Goal: Entertainment & Leisure: Browse casually

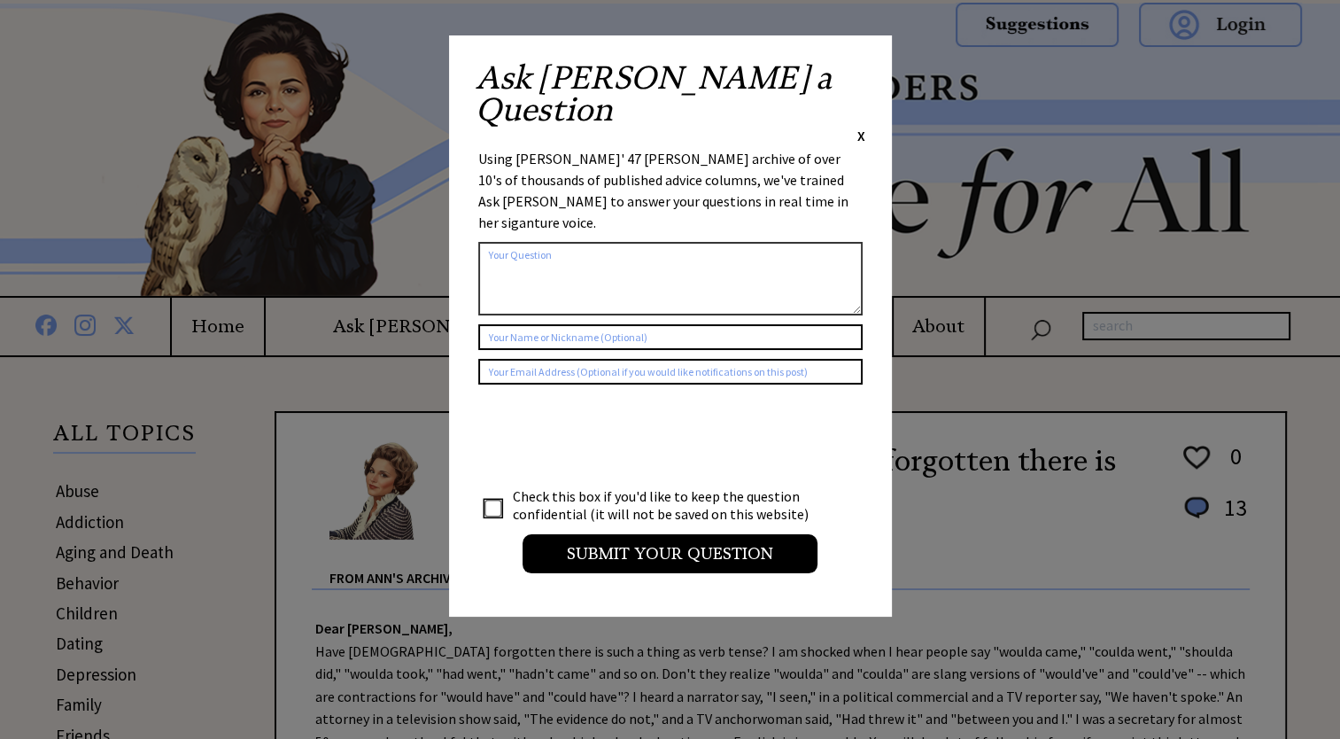
click at [859, 127] on span "X" at bounding box center [861, 136] width 8 height 18
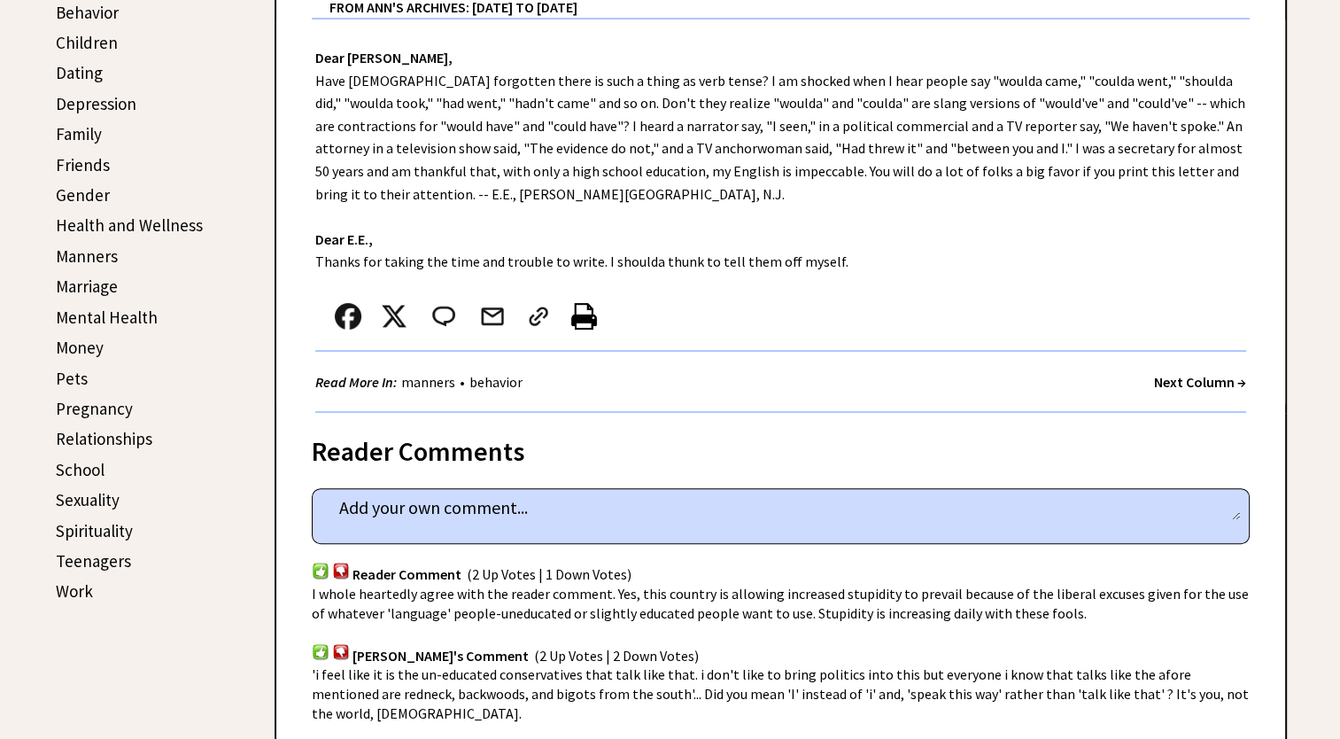
scroll to position [531, 0]
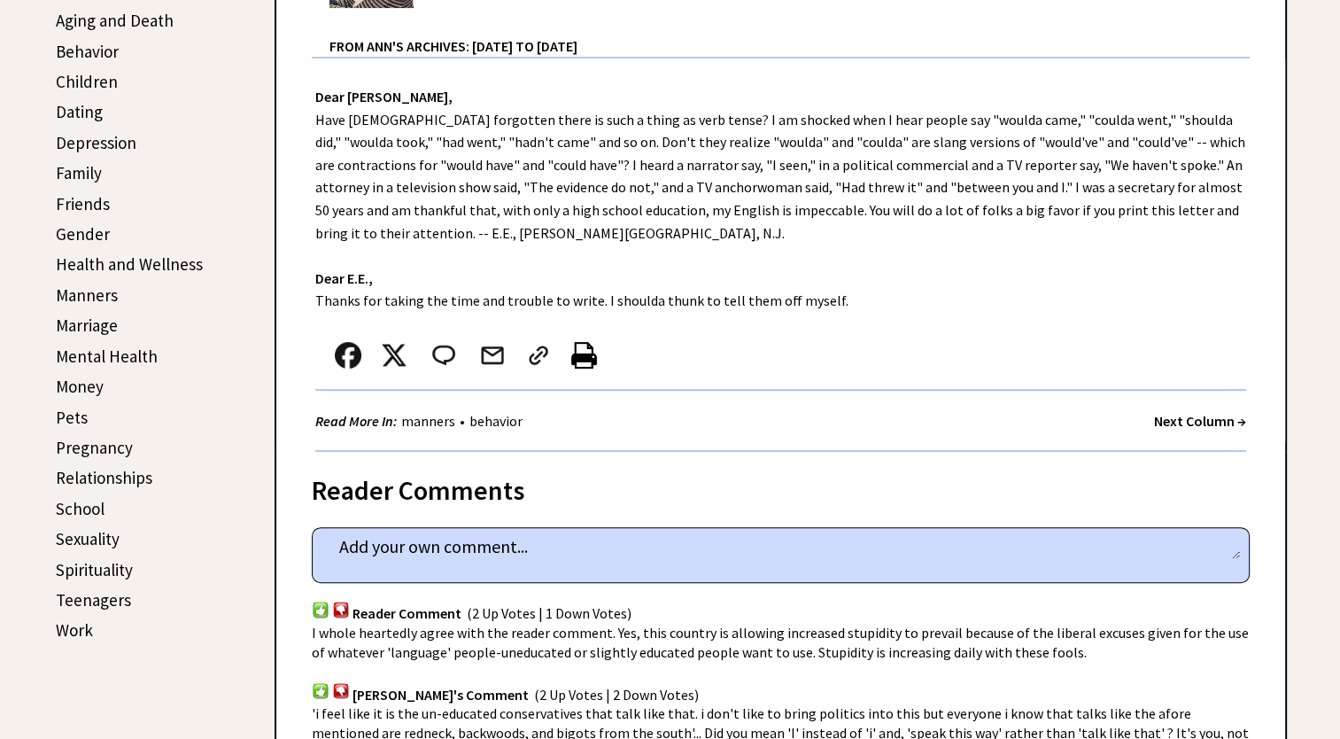
click at [85, 198] on link "Friends" at bounding box center [83, 203] width 54 height 21
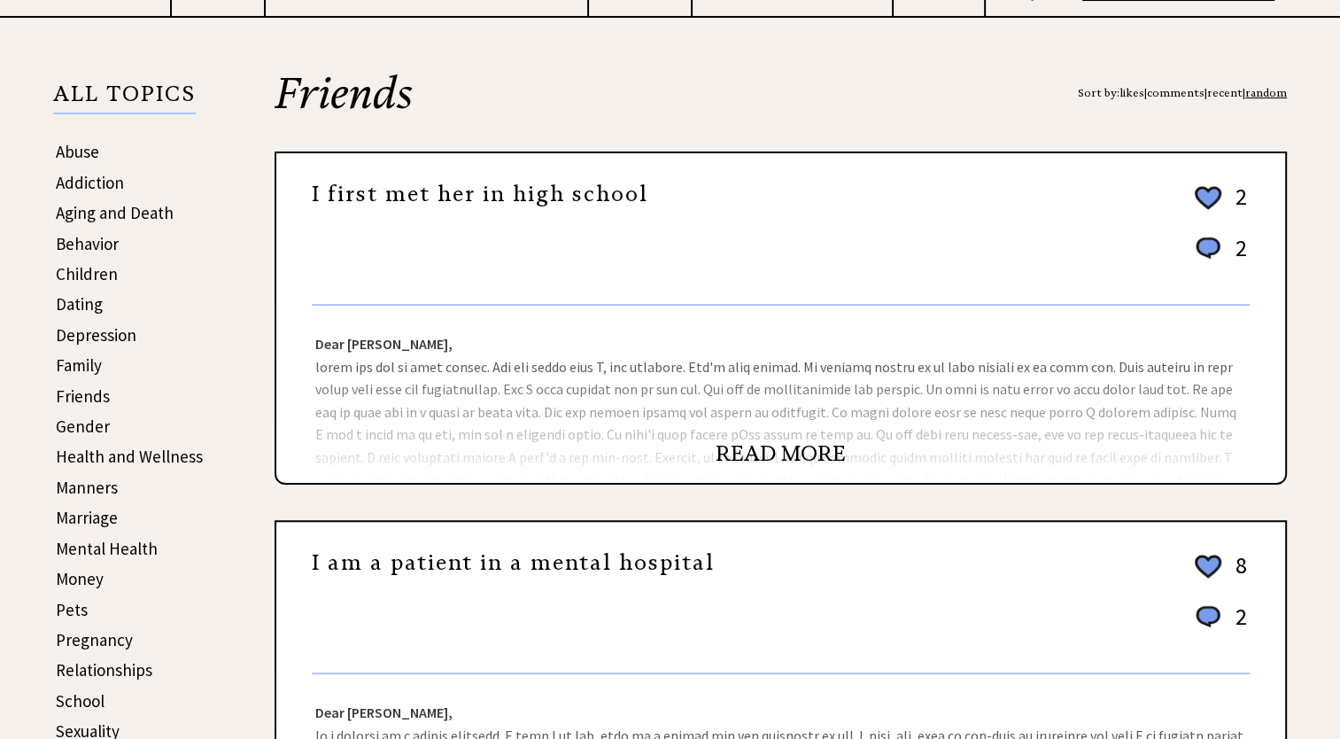
scroll to position [354, 0]
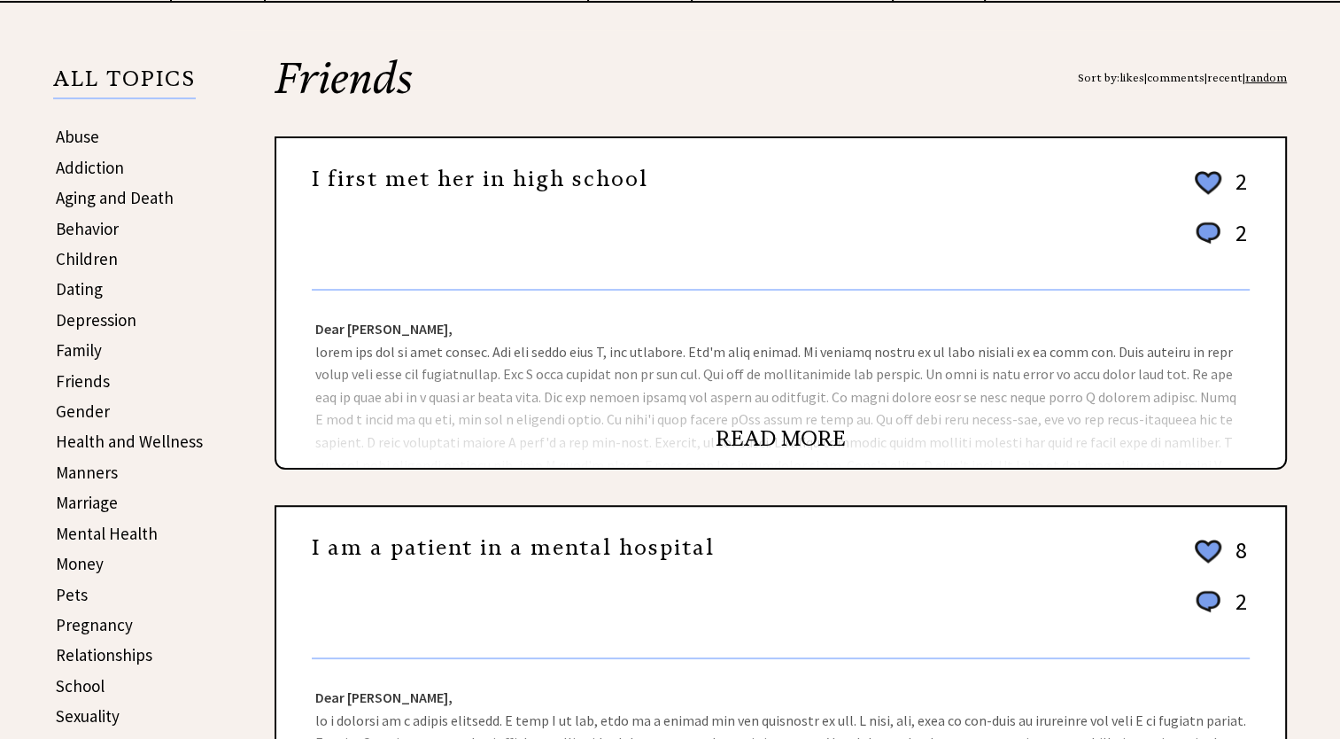
click at [787, 440] on link "READ MORE" at bounding box center [781, 438] width 130 height 27
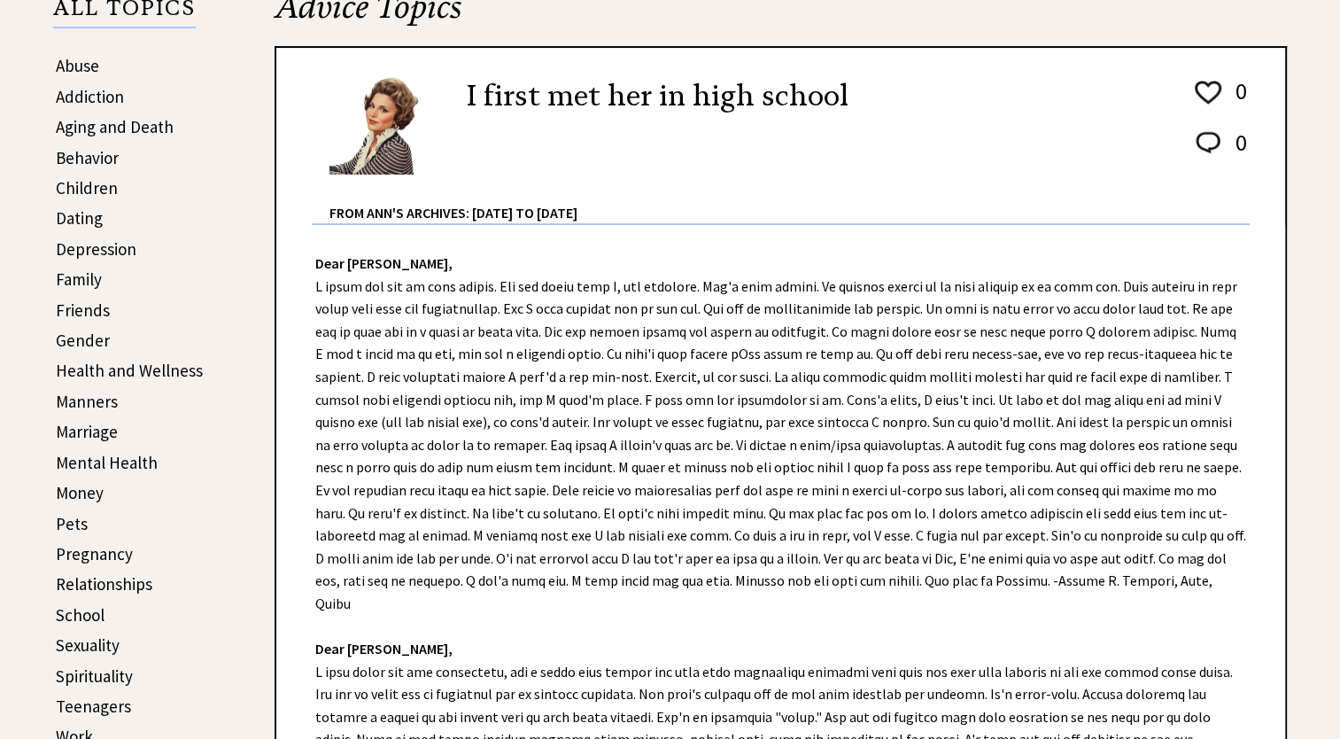
scroll to position [443, 0]
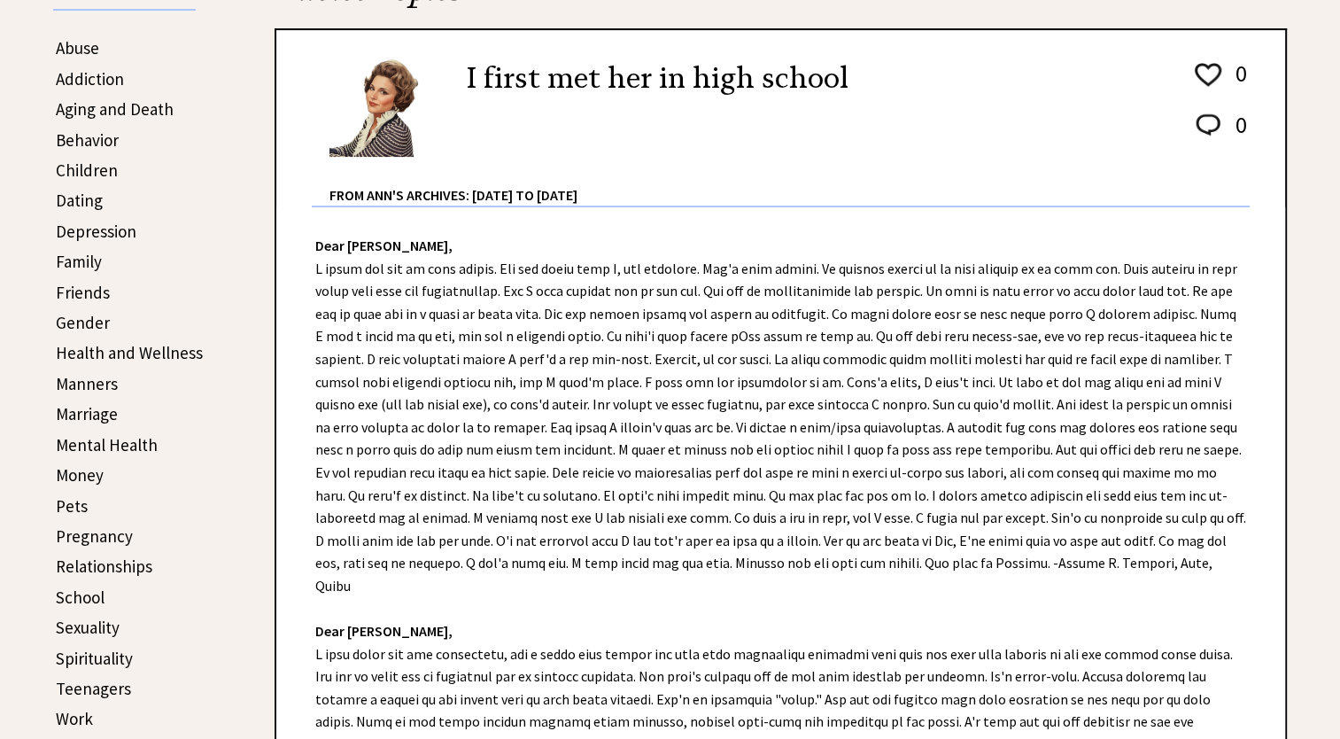
click at [78, 503] on link "Pets" at bounding box center [72, 505] width 32 height 21
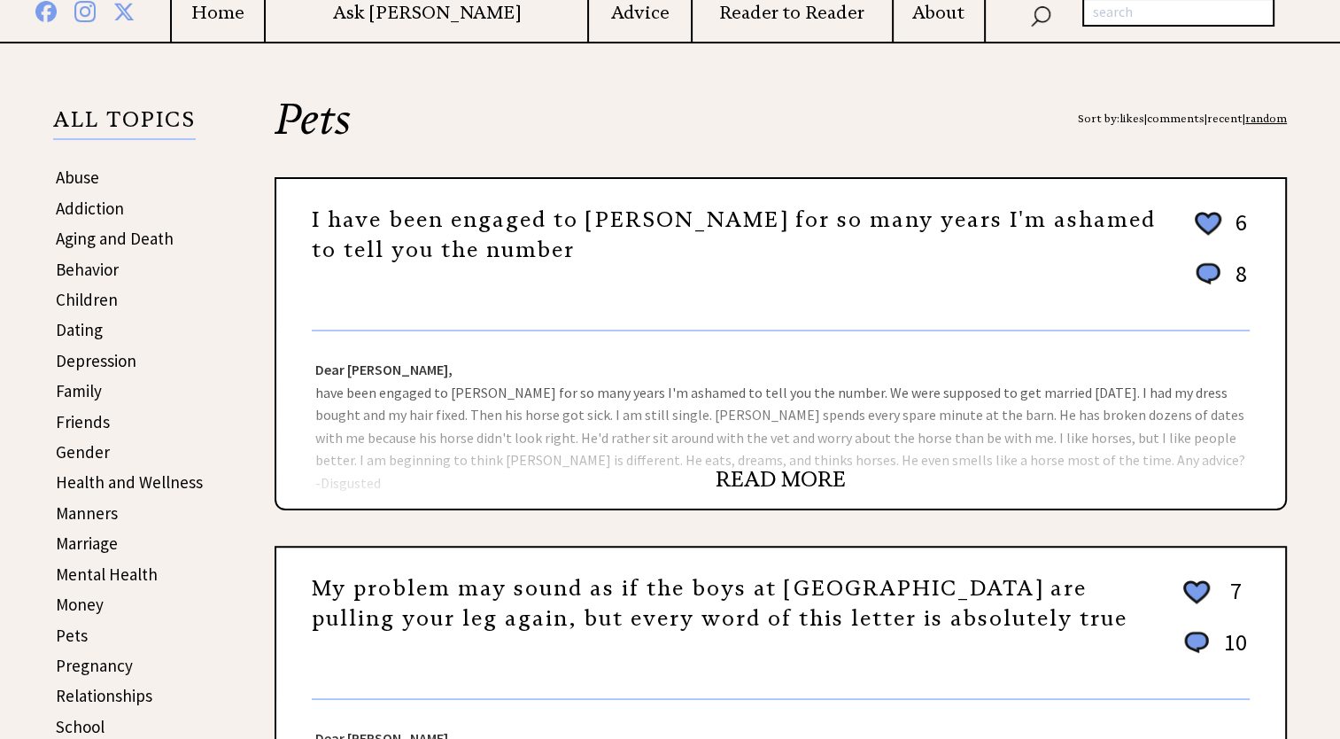
scroll to position [354, 0]
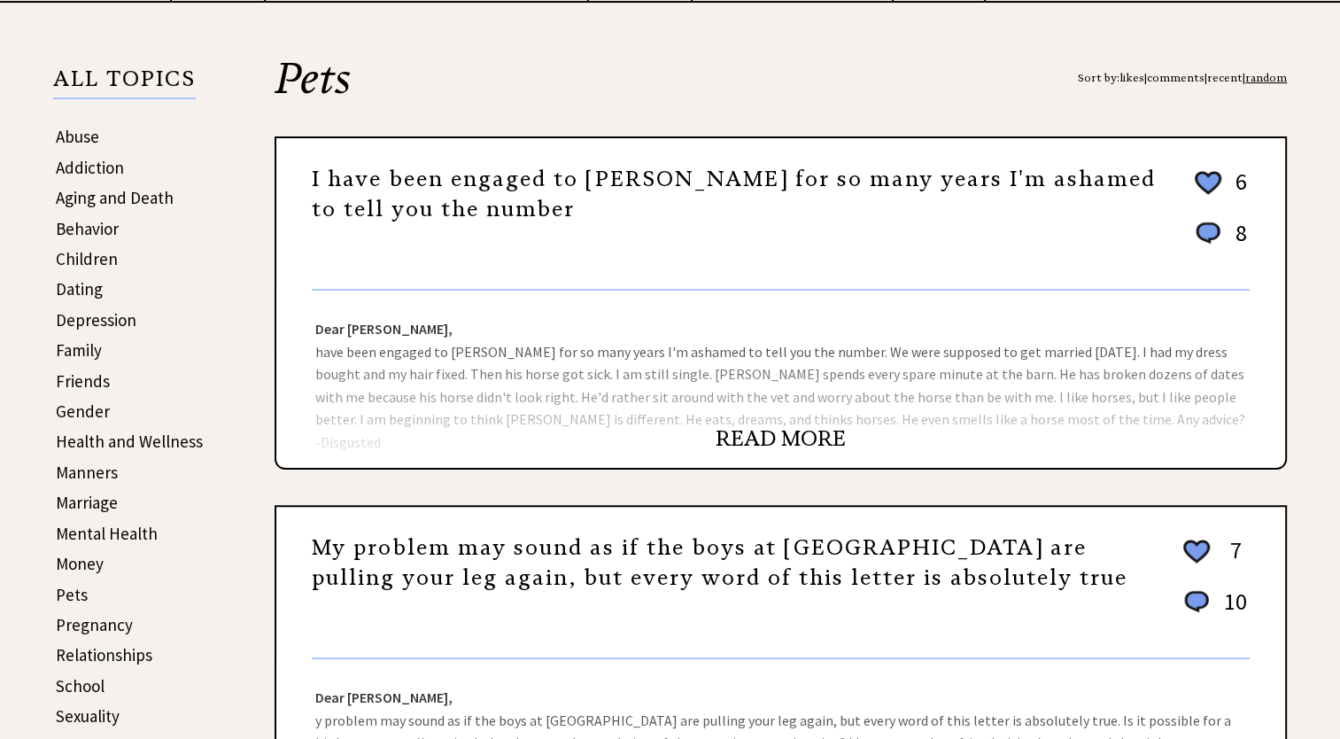
click at [758, 441] on link "READ MORE" at bounding box center [781, 438] width 130 height 27
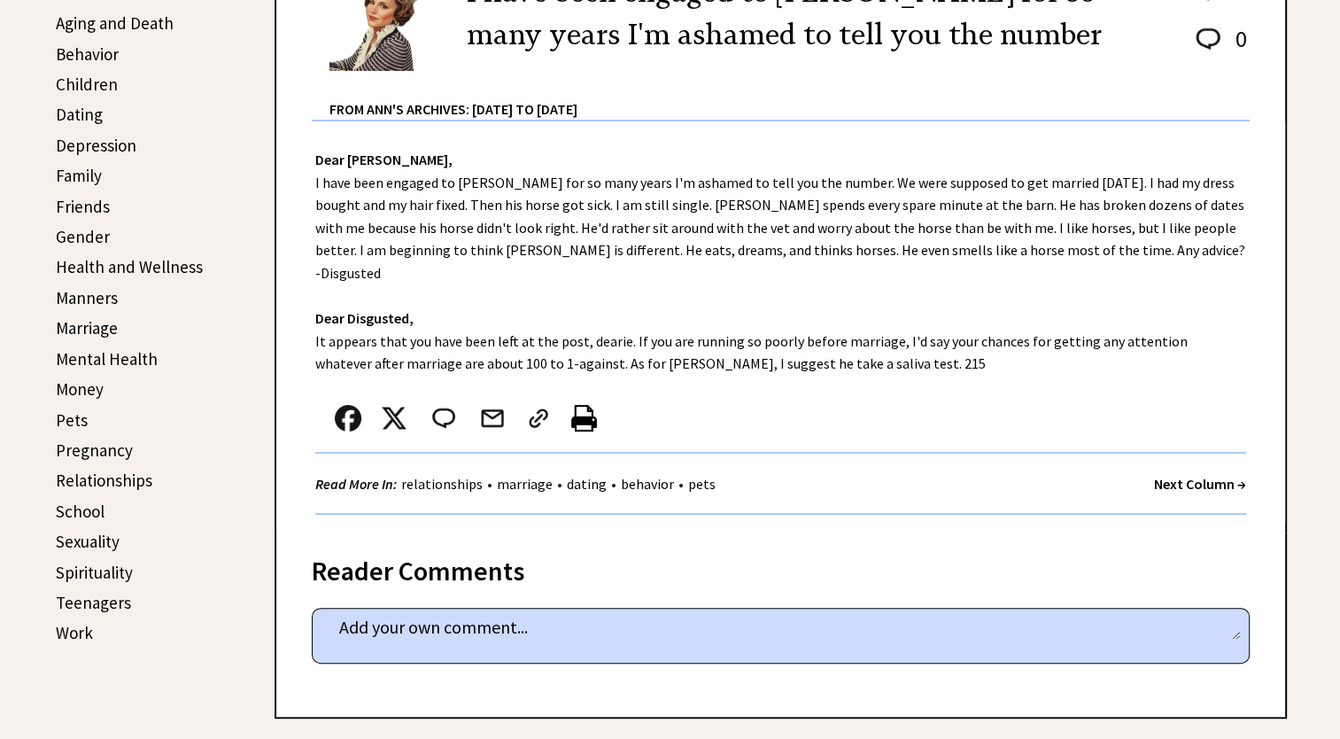
scroll to position [531, 0]
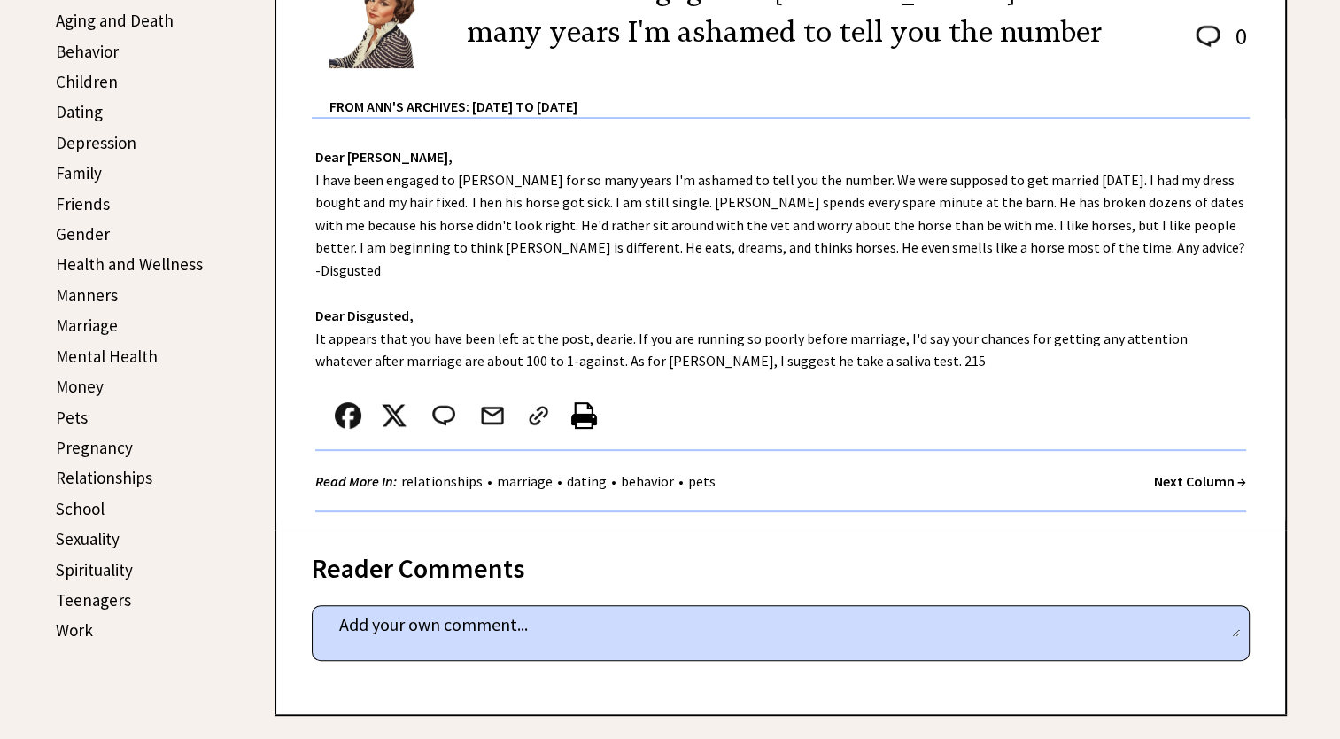
click at [94, 528] on link "Sexuality" at bounding box center [88, 538] width 64 height 21
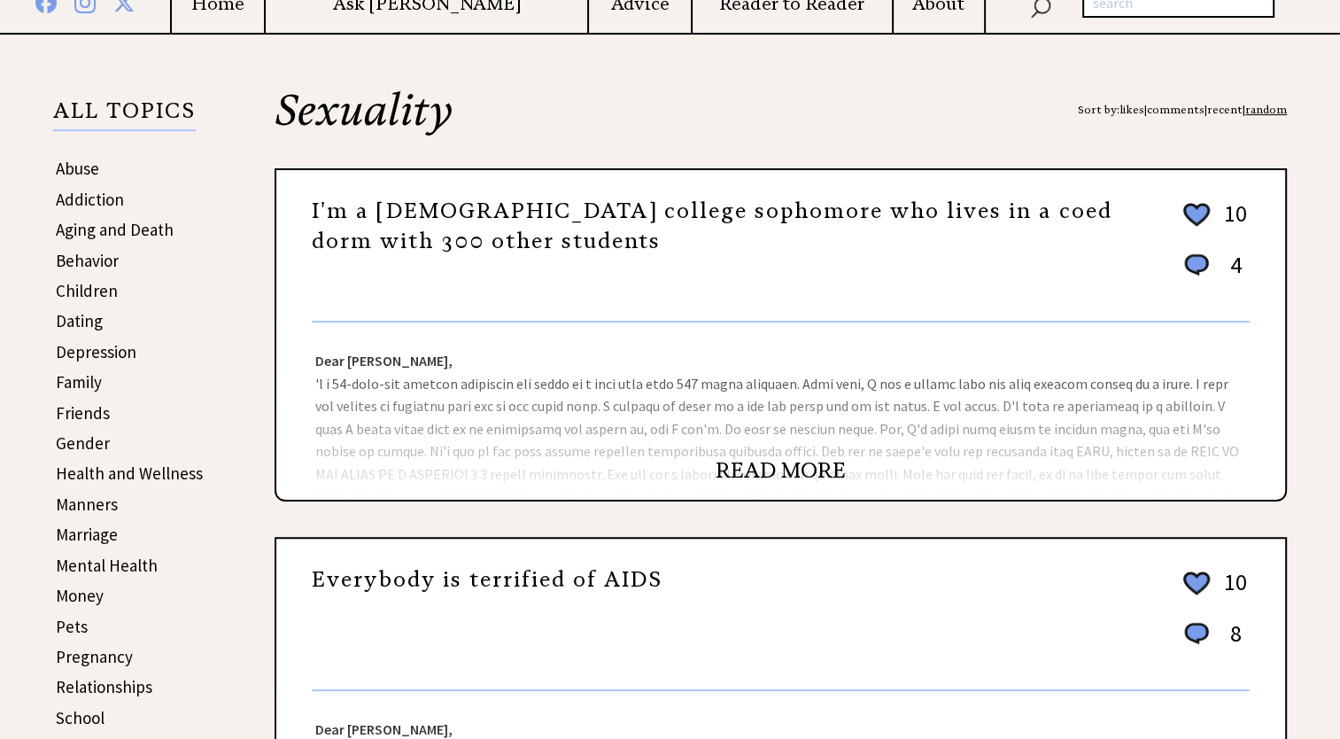
scroll to position [354, 0]
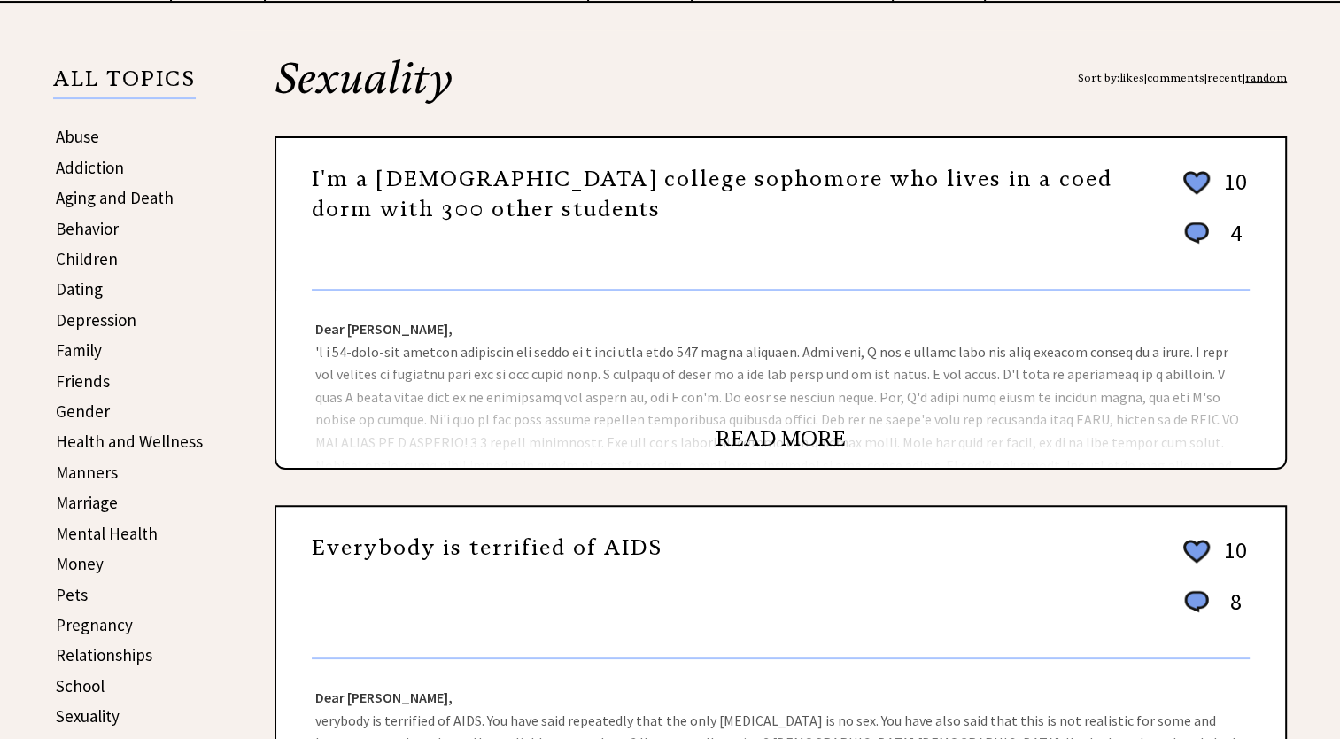
click at [787, 433] on link "READ MORE" at bounding box center [781, 438] width 130 height 27
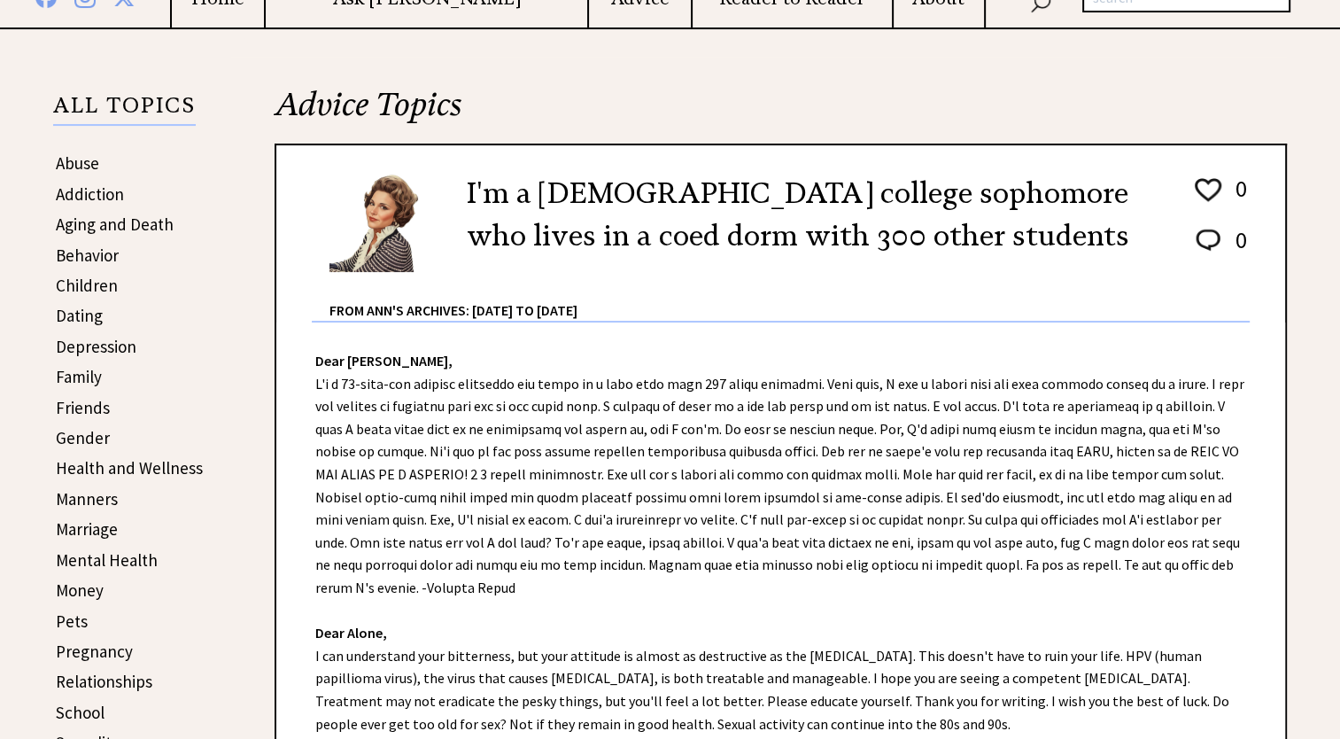
scroll to position [443, 0]
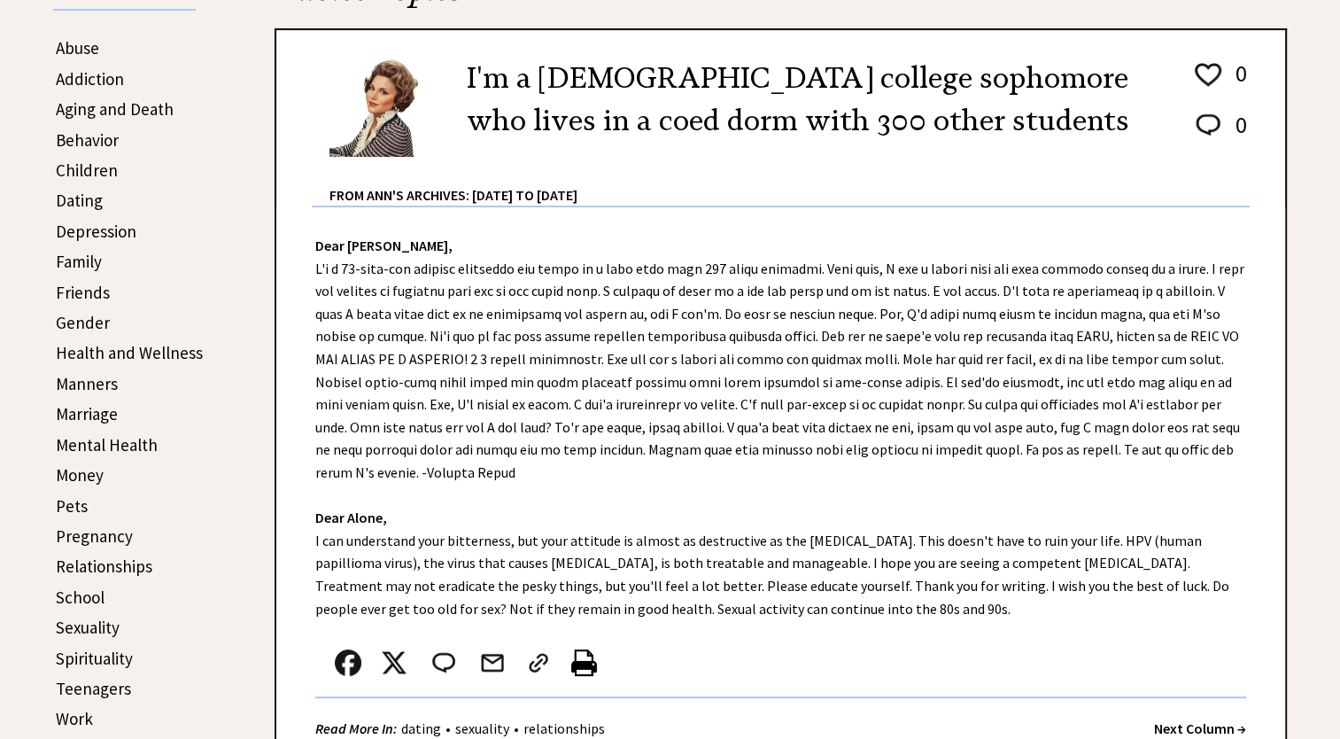
click at [84, 74] on link "Addiction" at bounding box center [90, 78] width 68 height 21
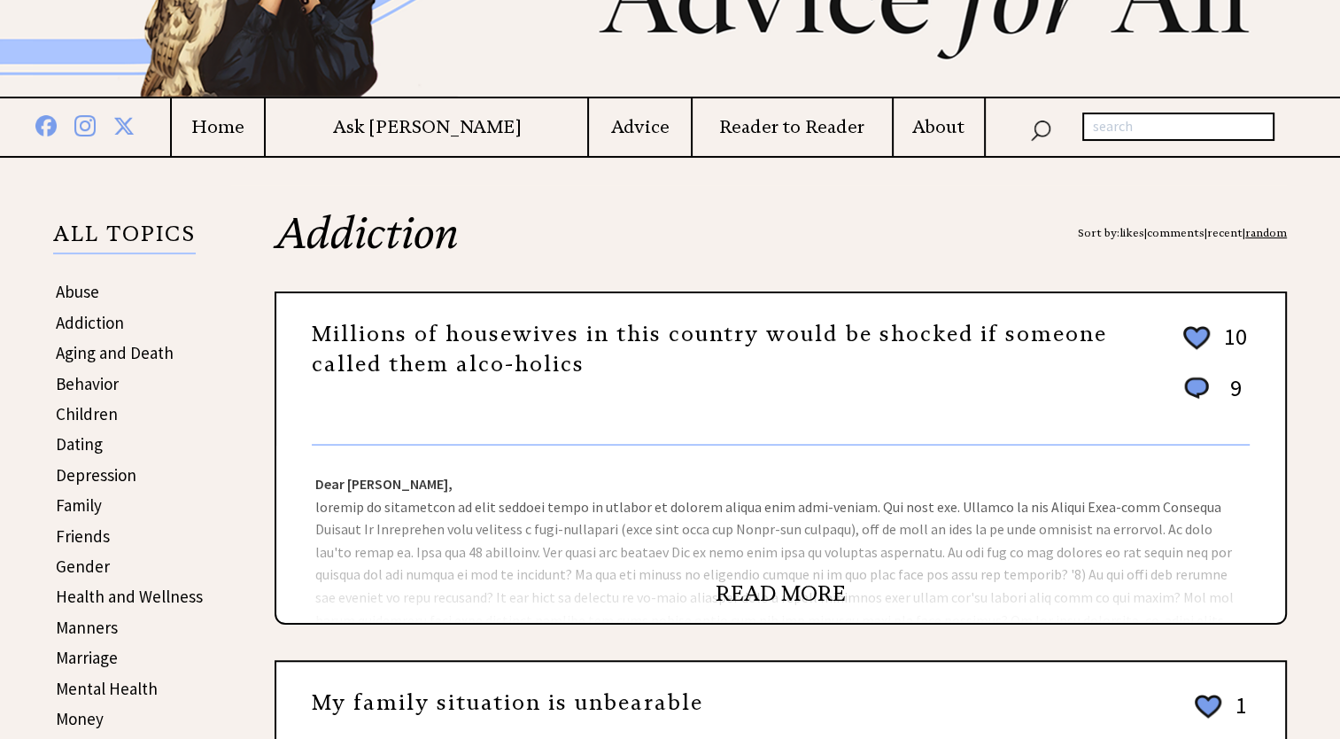
scroll to position [266, 0]
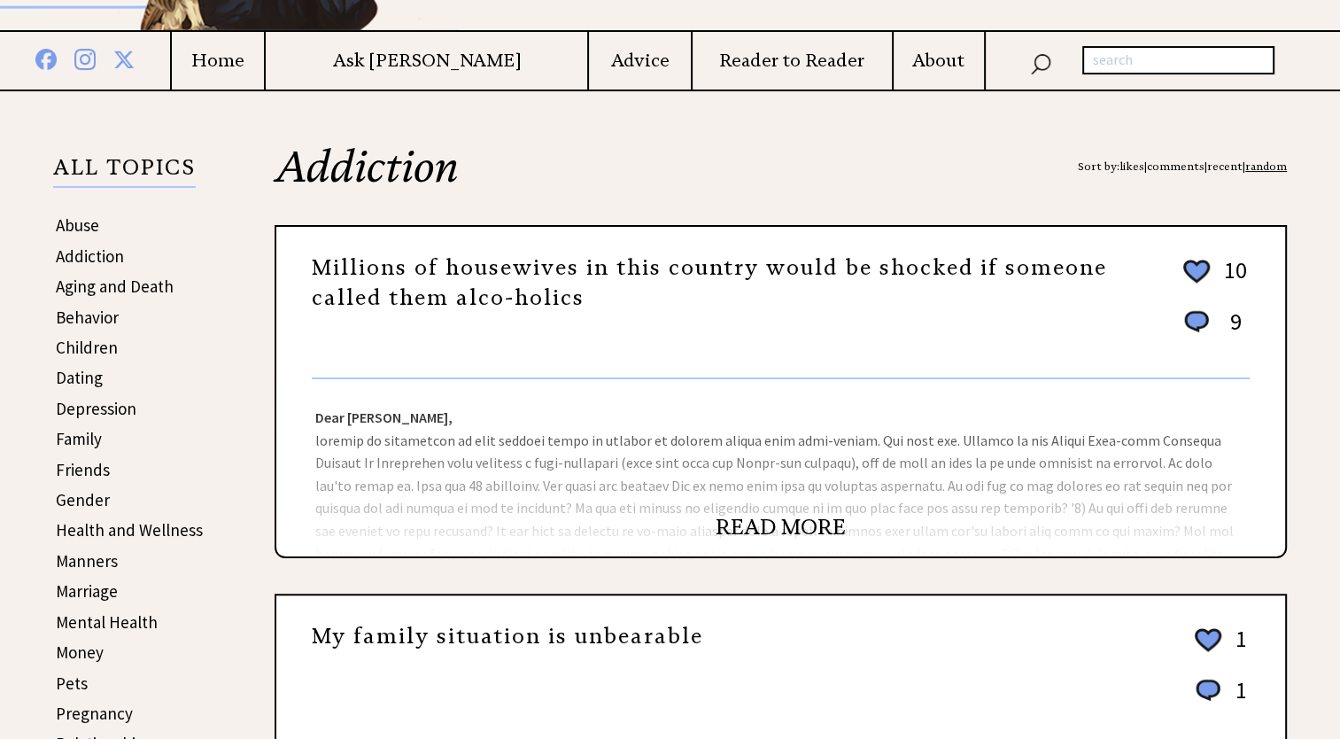
click at [766, 522] on link "READ MORE" at bounding box center [781, 527] width 130 height 27
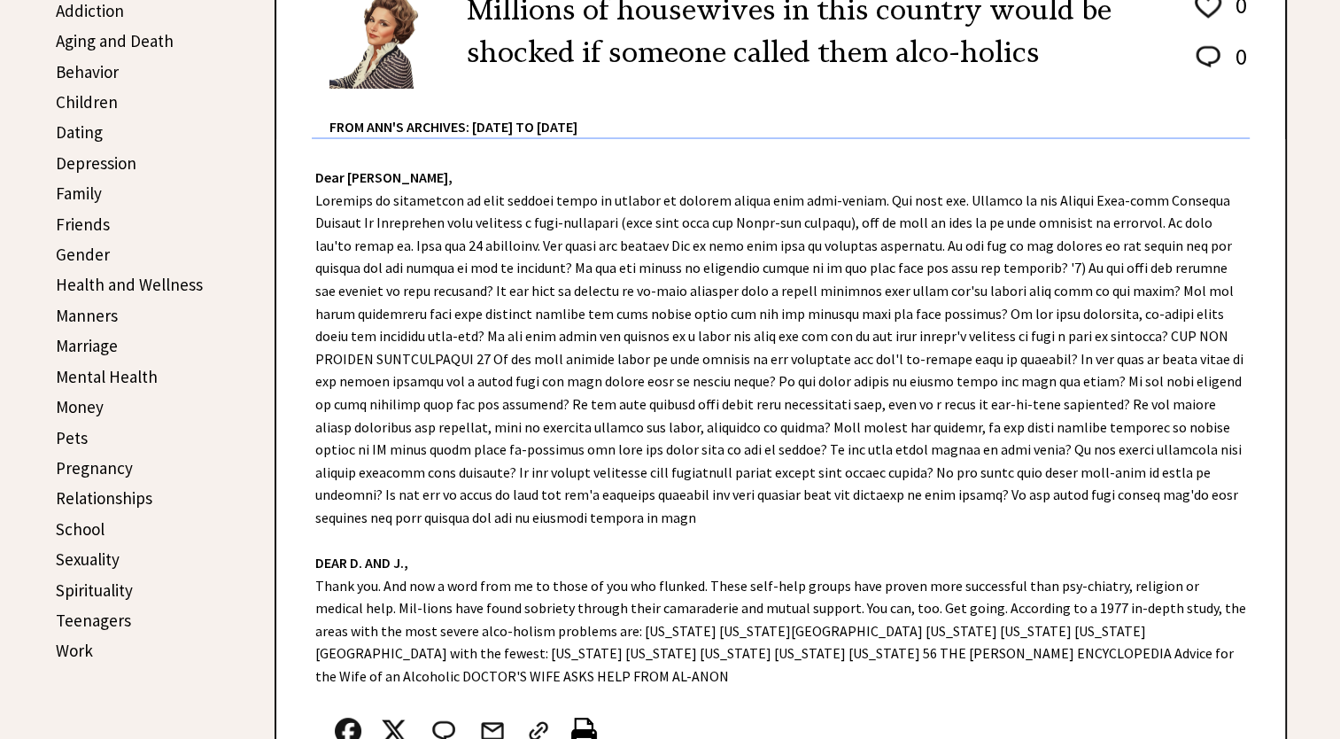
scroll to position [620, 0]
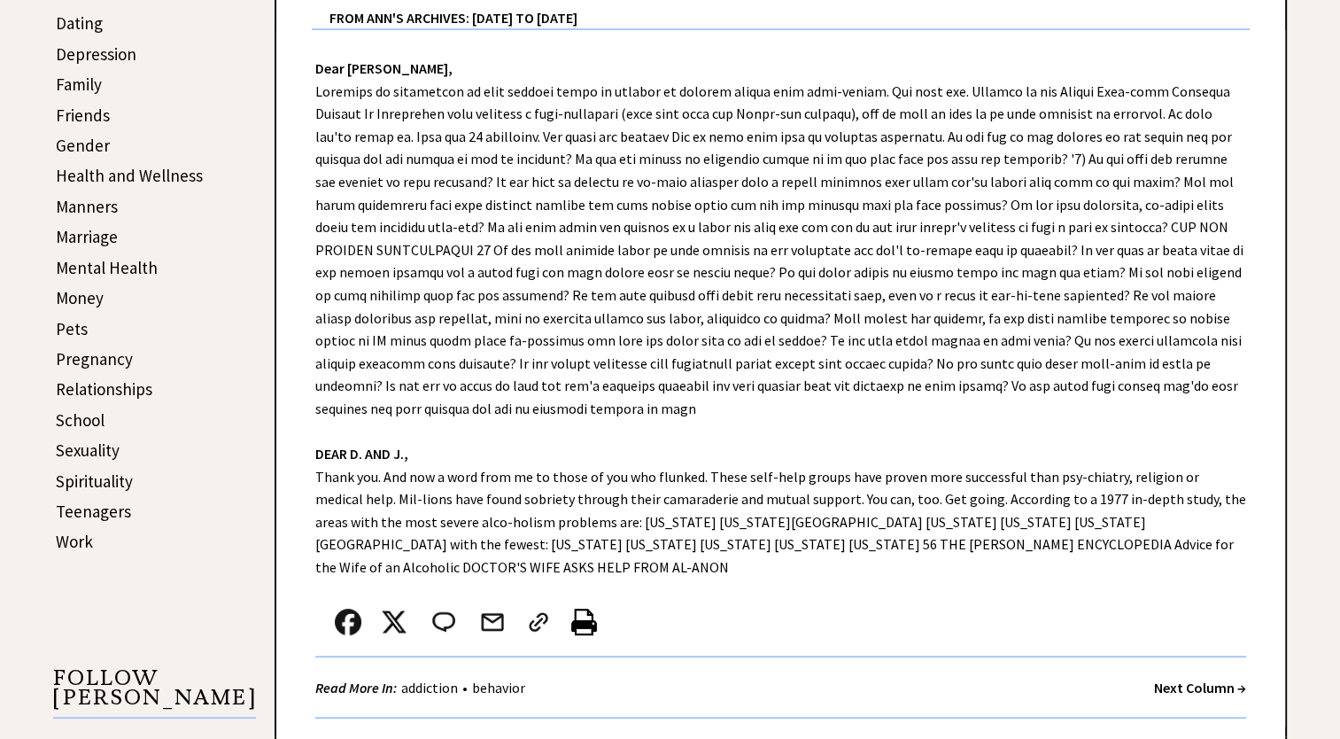
click at [71, 287] on link "Money" at bounding box center [80, 297] width 48 height 21
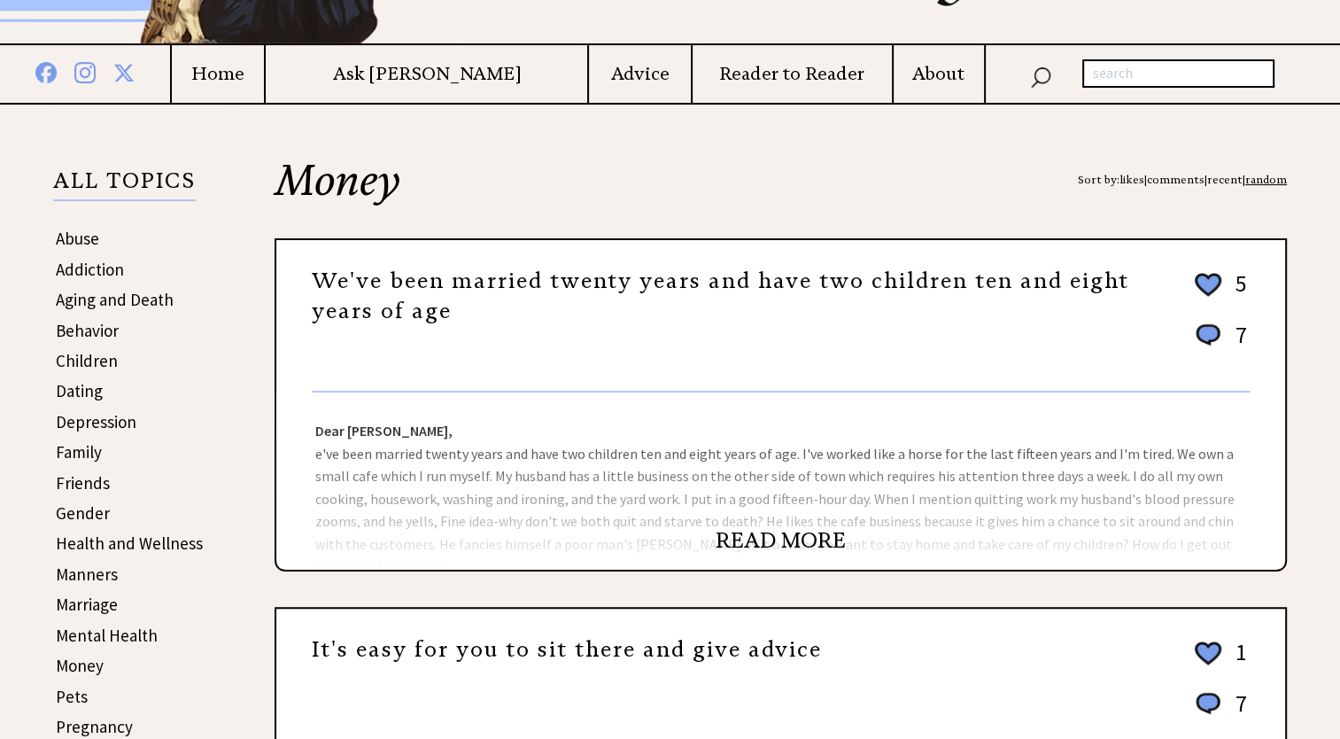
scroll to position [266, 0]
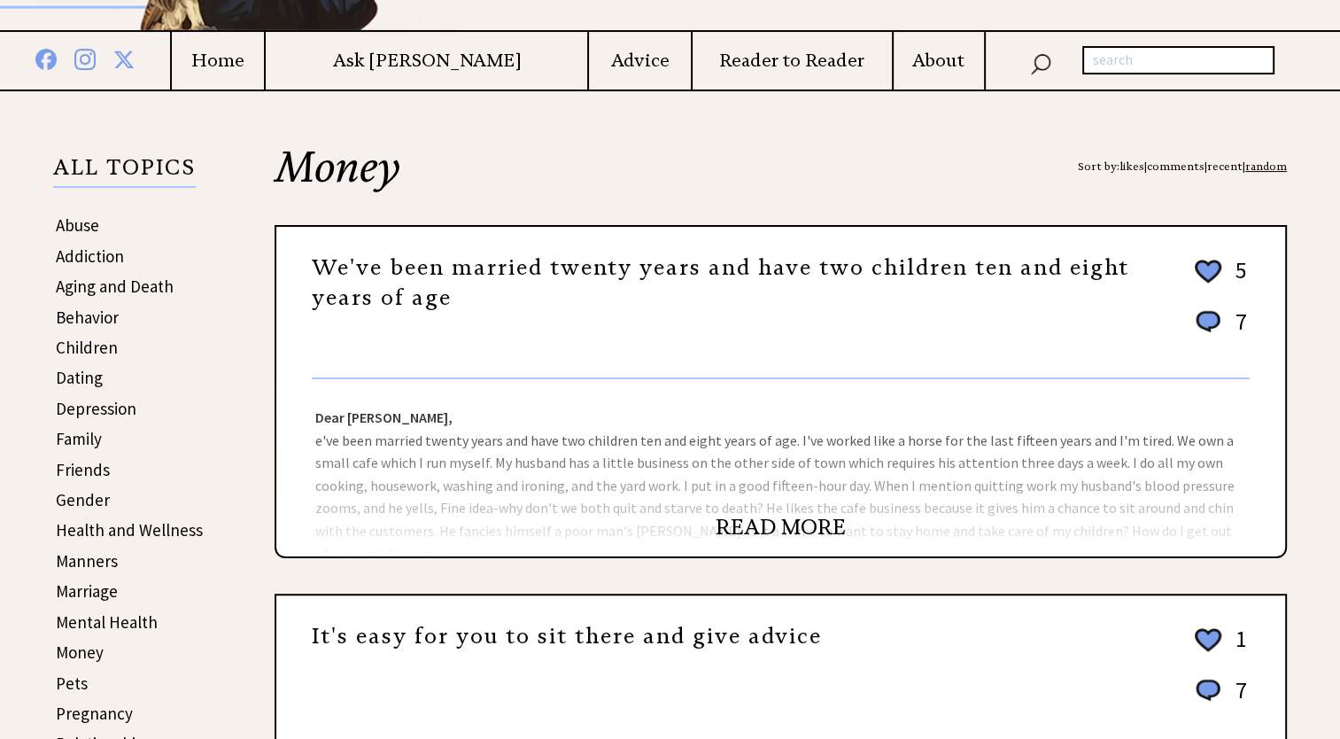
click at [734, 529] on link "READ MORE" at bounding box center [781, 527] width 130 height 27
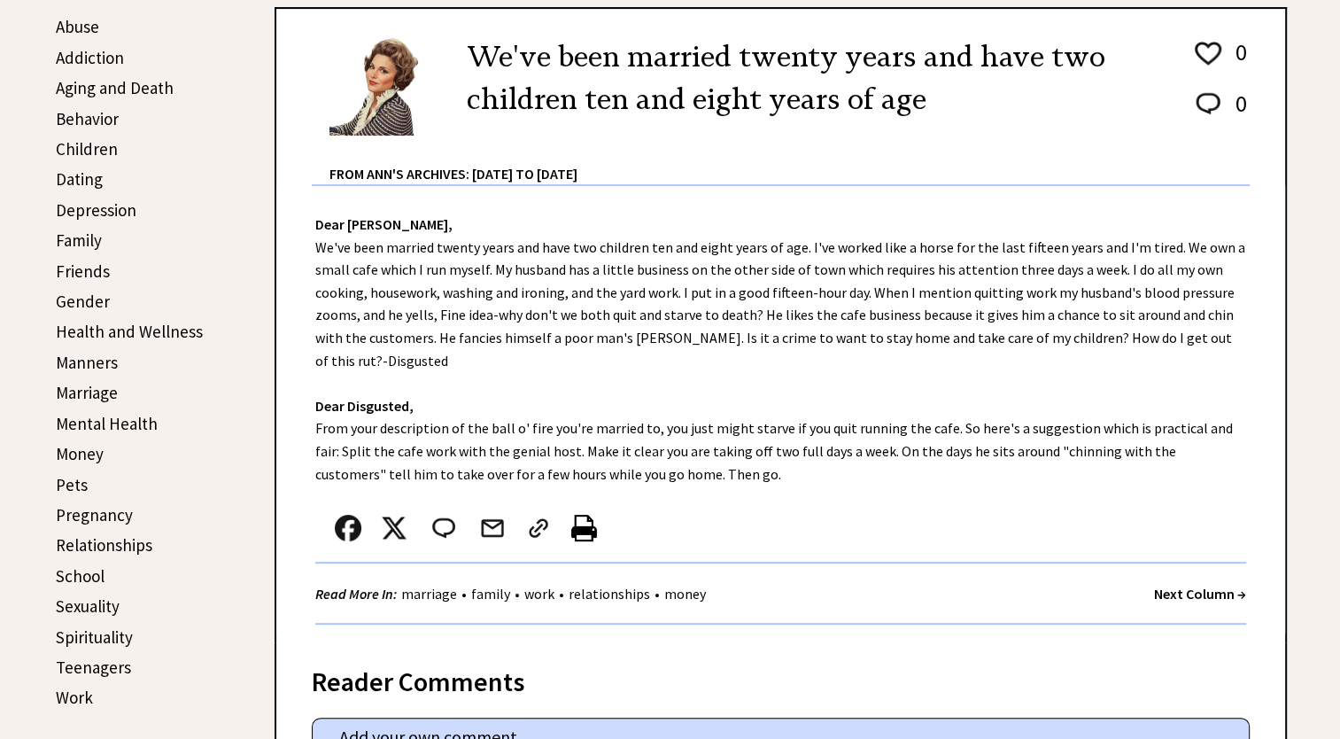
scroll to position [531, 0]
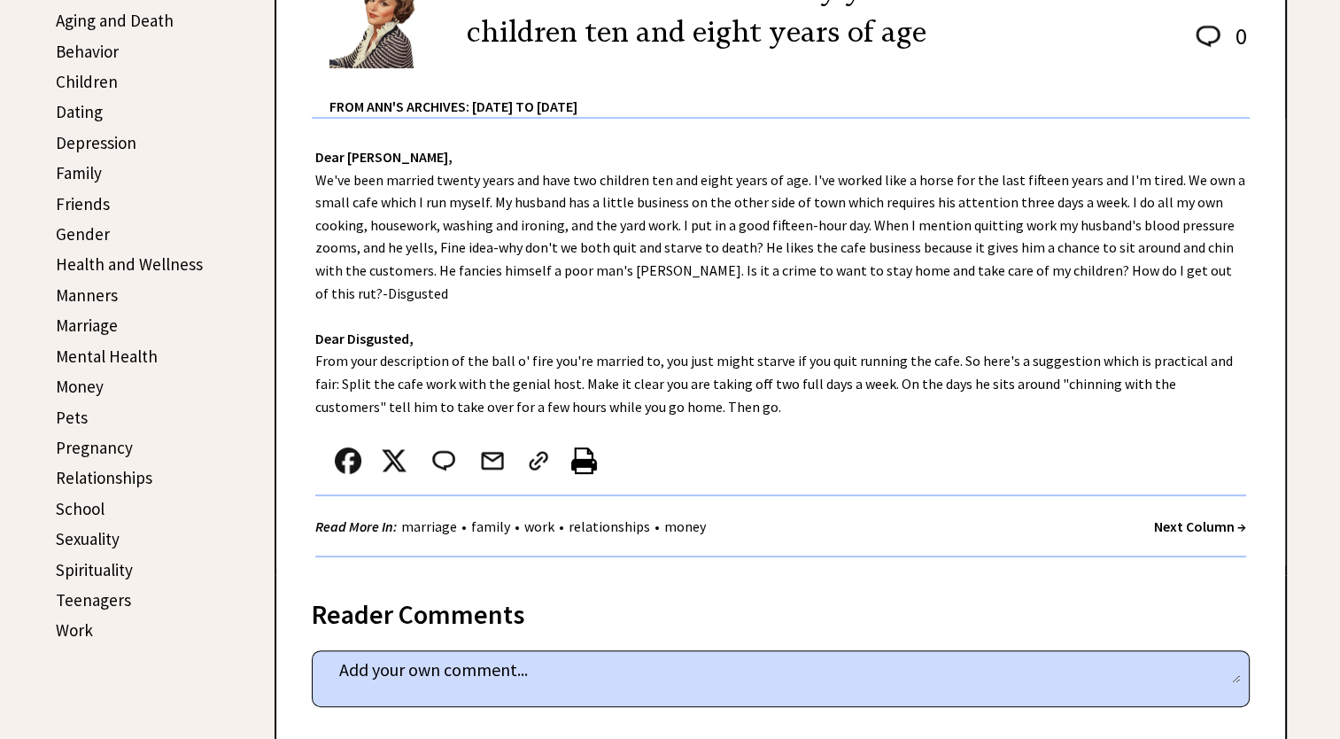
click at [100, 470] on link "Relationships" at bounding box center [104, 477] width 97 height 21
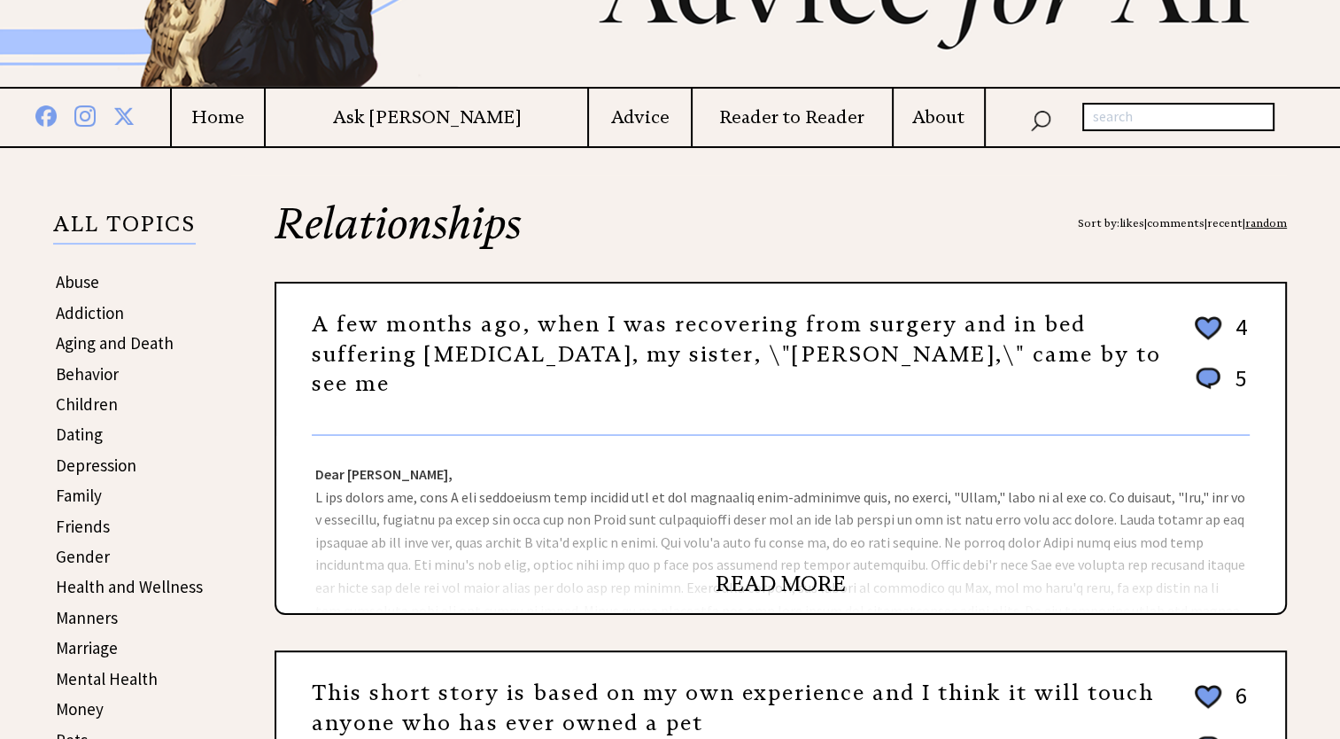
scroll to position [266, 0]
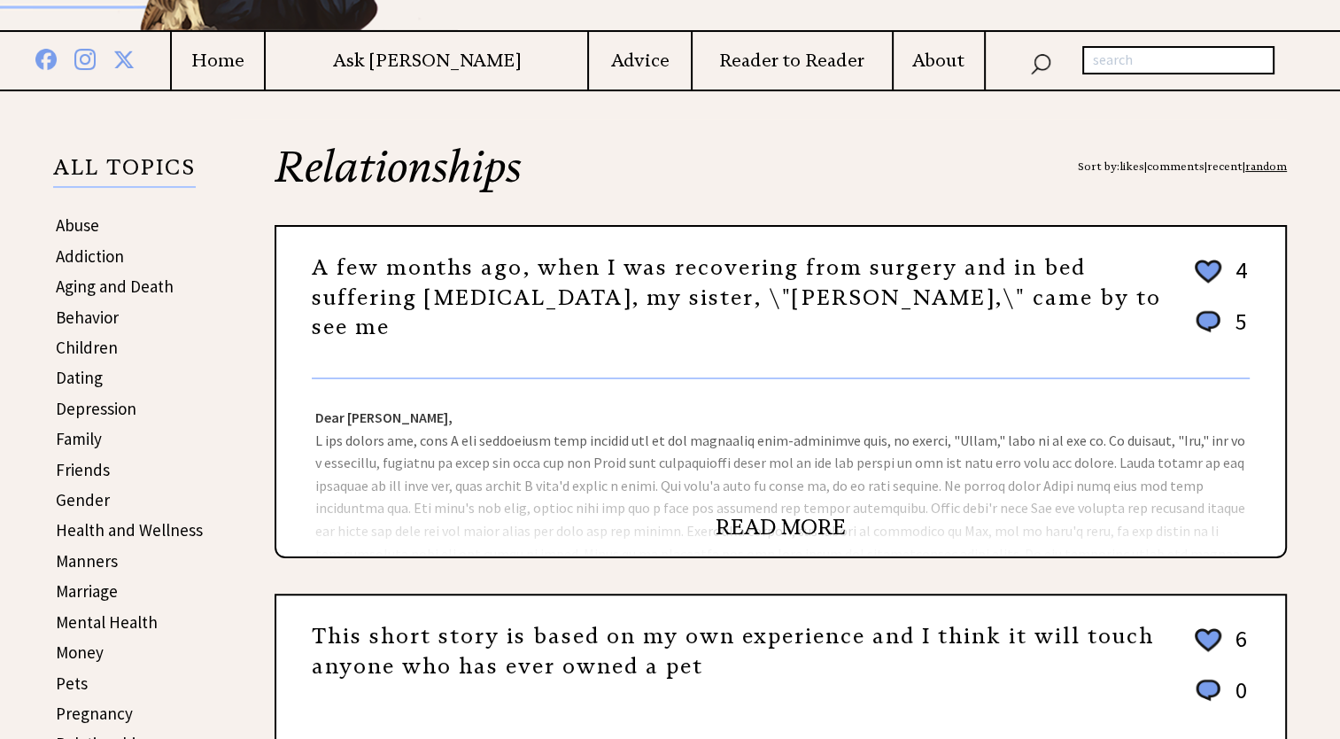
click at [735, 524] on link "READ MORE" at bounding box center [781, 527] width 130 height 27
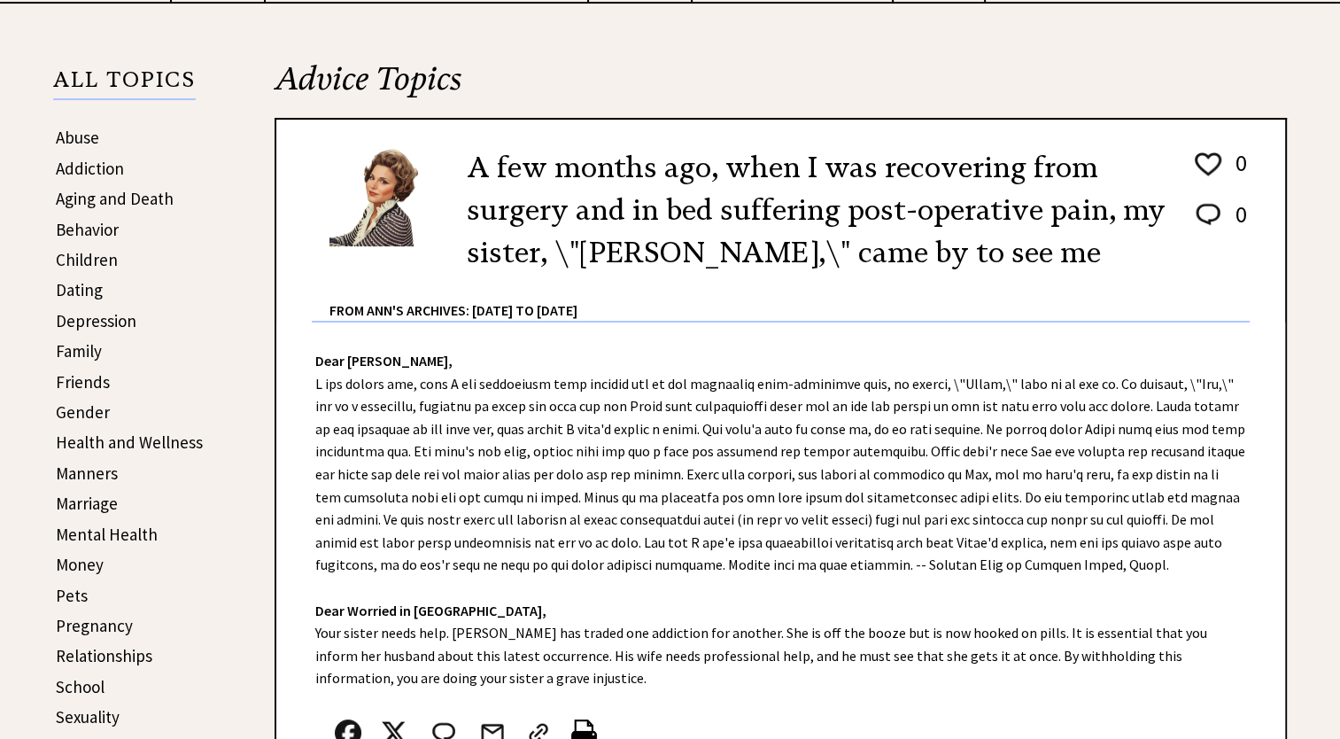
scroll to position [354, 0]
click at [90, 318] on link "Depression" at bounding box center [96, 319] width 81 height 21
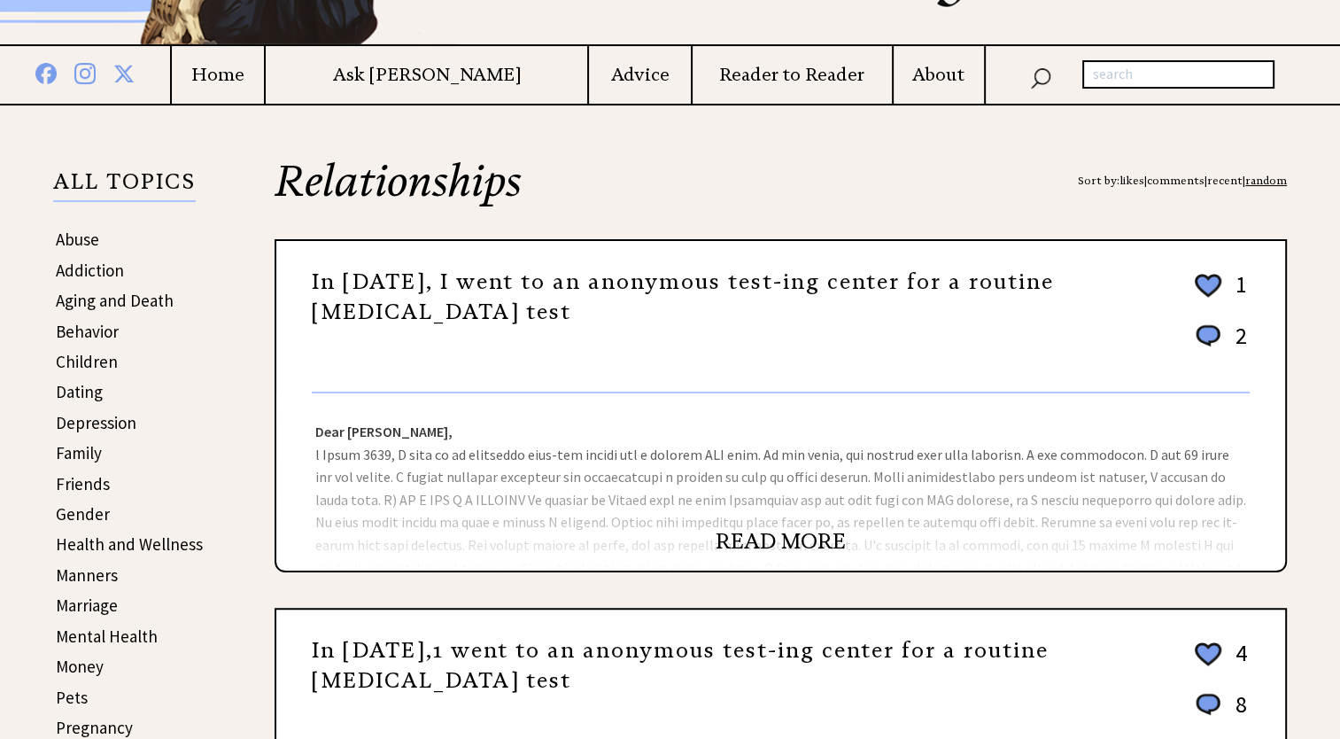
scroll to position [354, 0]
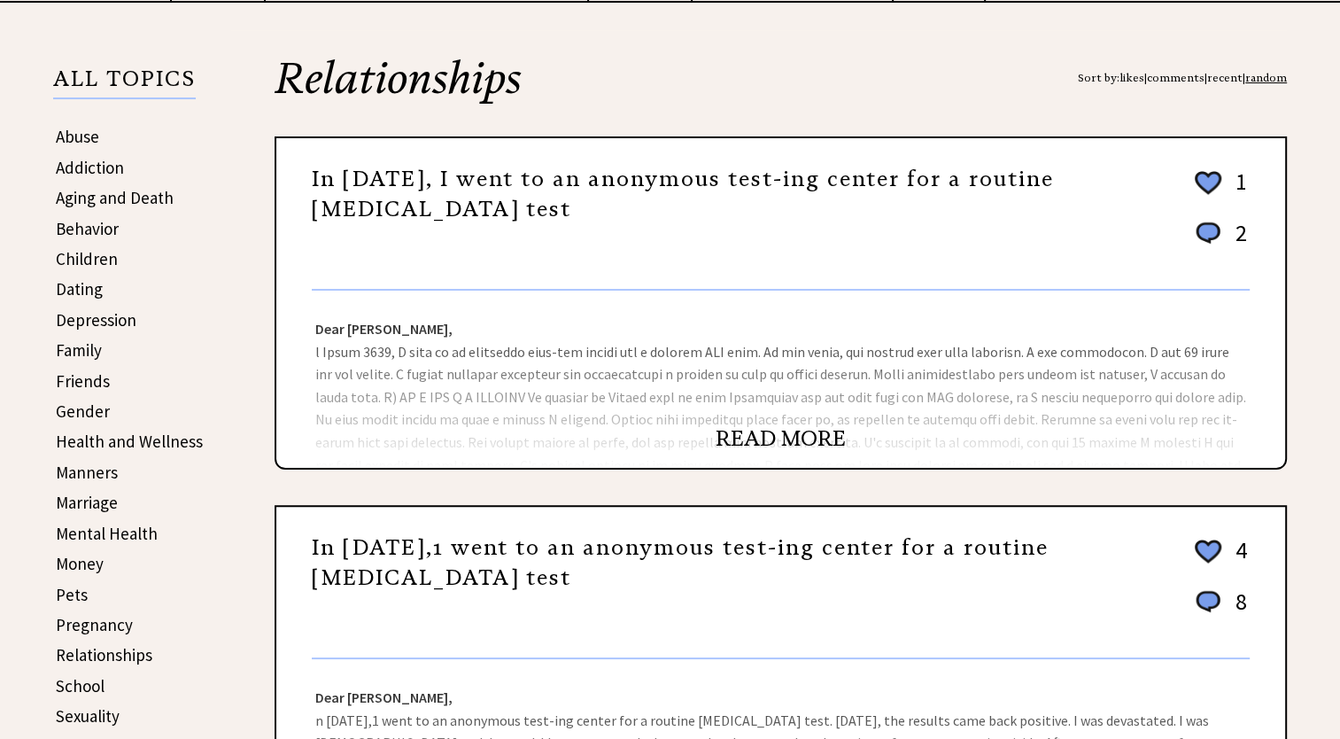
click at [772, 438] on link "READ MORE" at bounding box center [781, 438] width 130 height 27
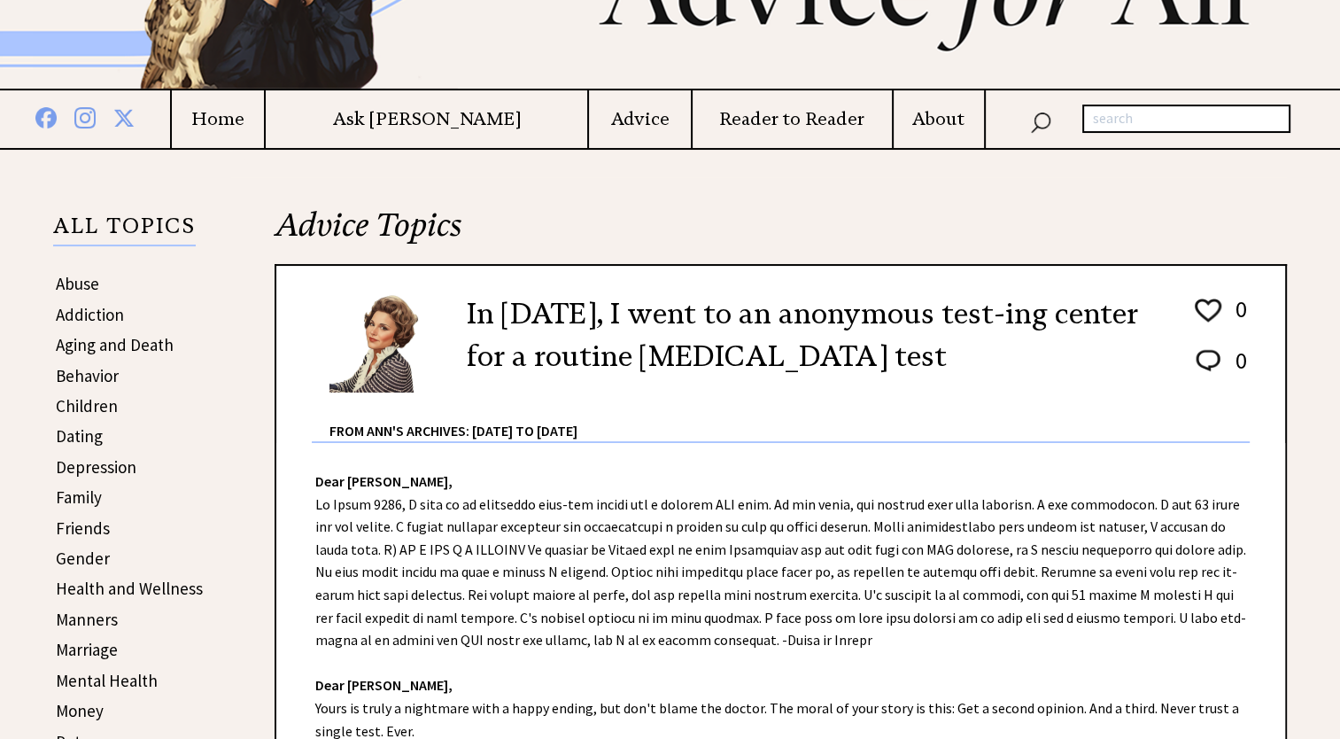
scroll to position [177, 0]
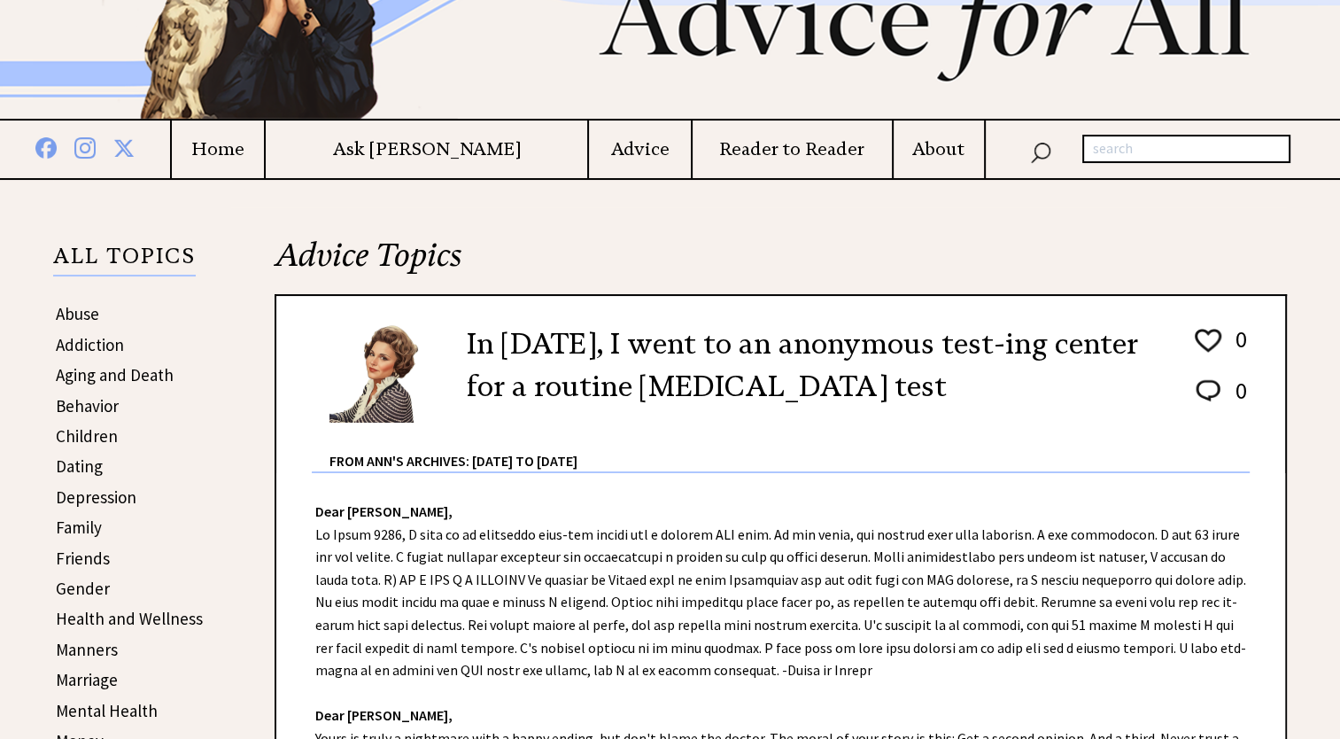
click at [81, 314] on link "Abuse" at bounding box center [77, 313] width 43 height 21
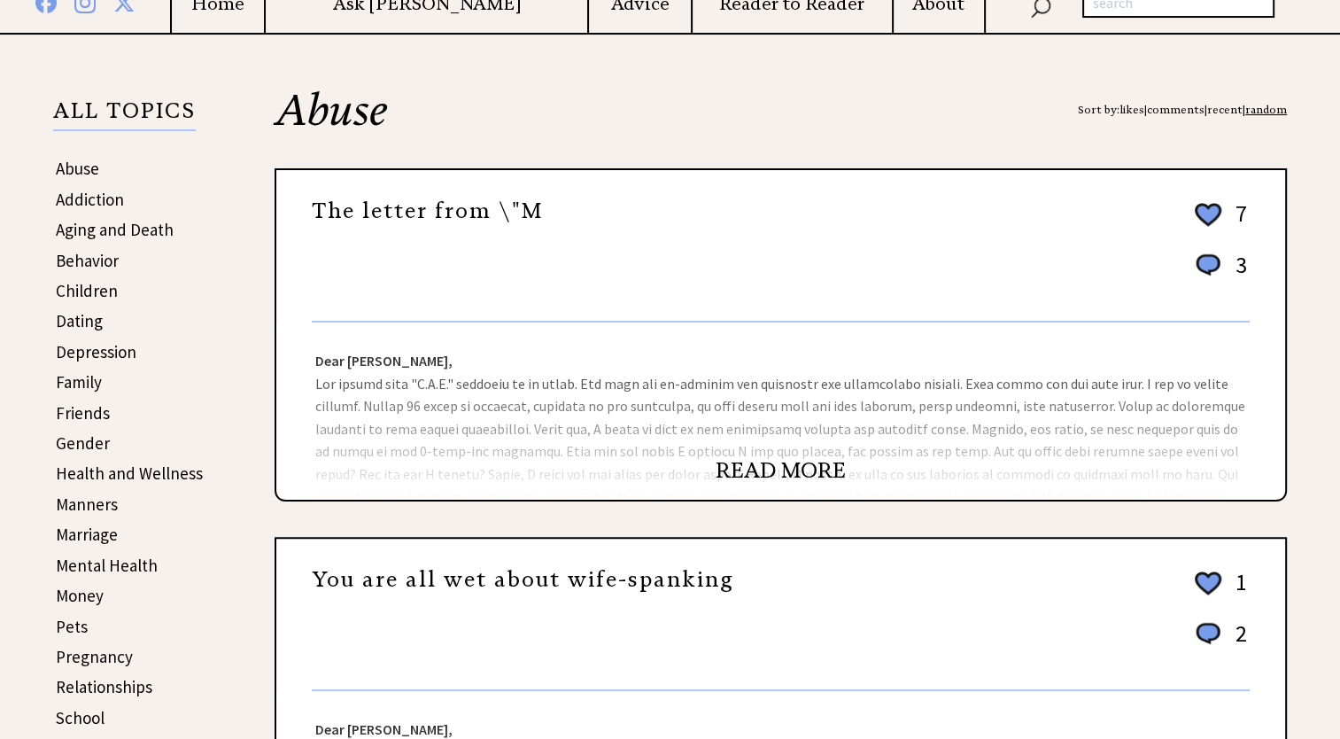
scroll to position [354, 0]
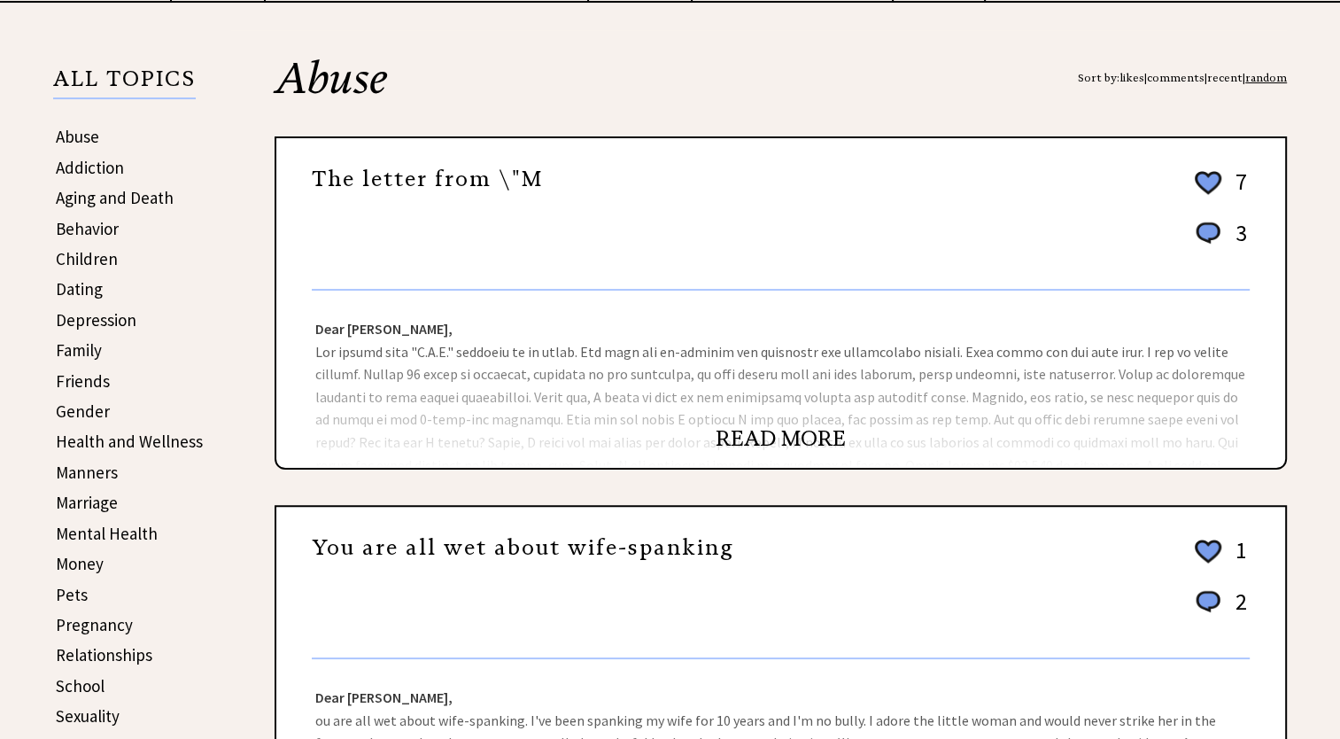
click at [780, 438] on link "READ MORE" at bounding box center [781, 438] width 130 height 27
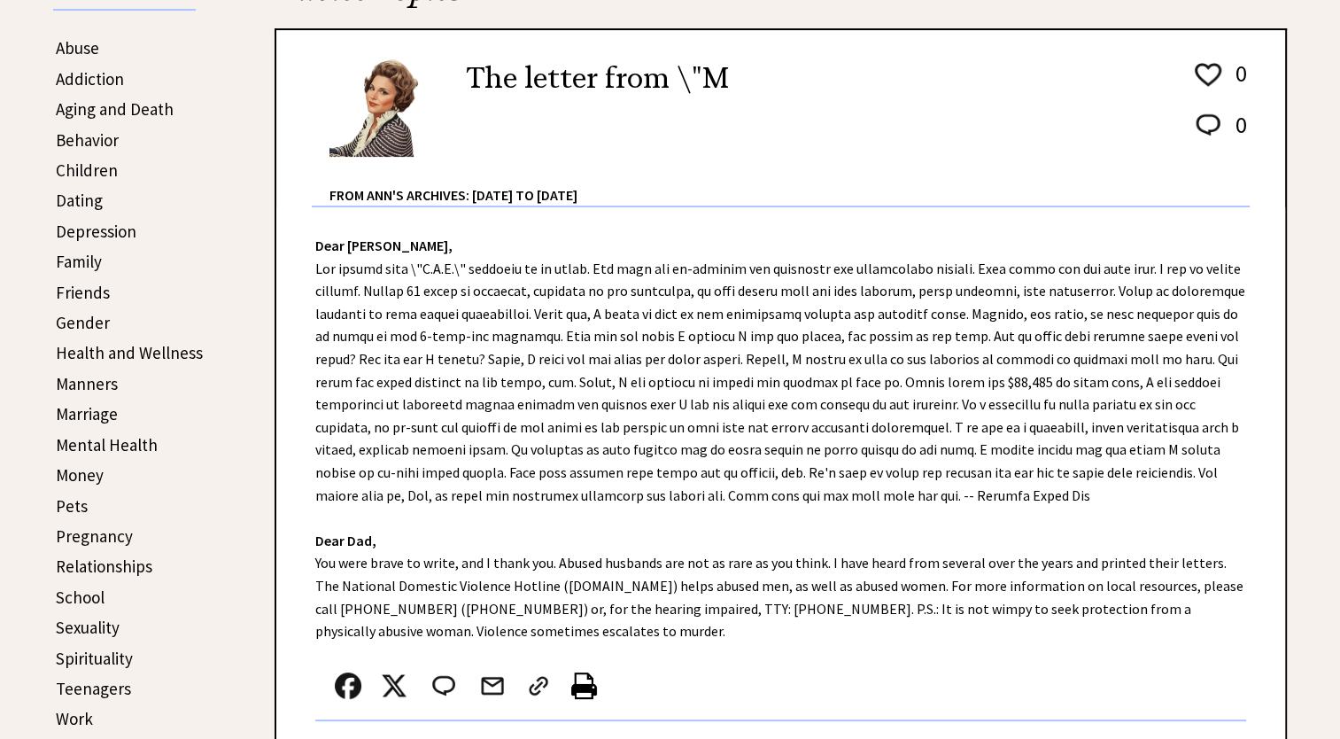
scroll to position [354, 0]
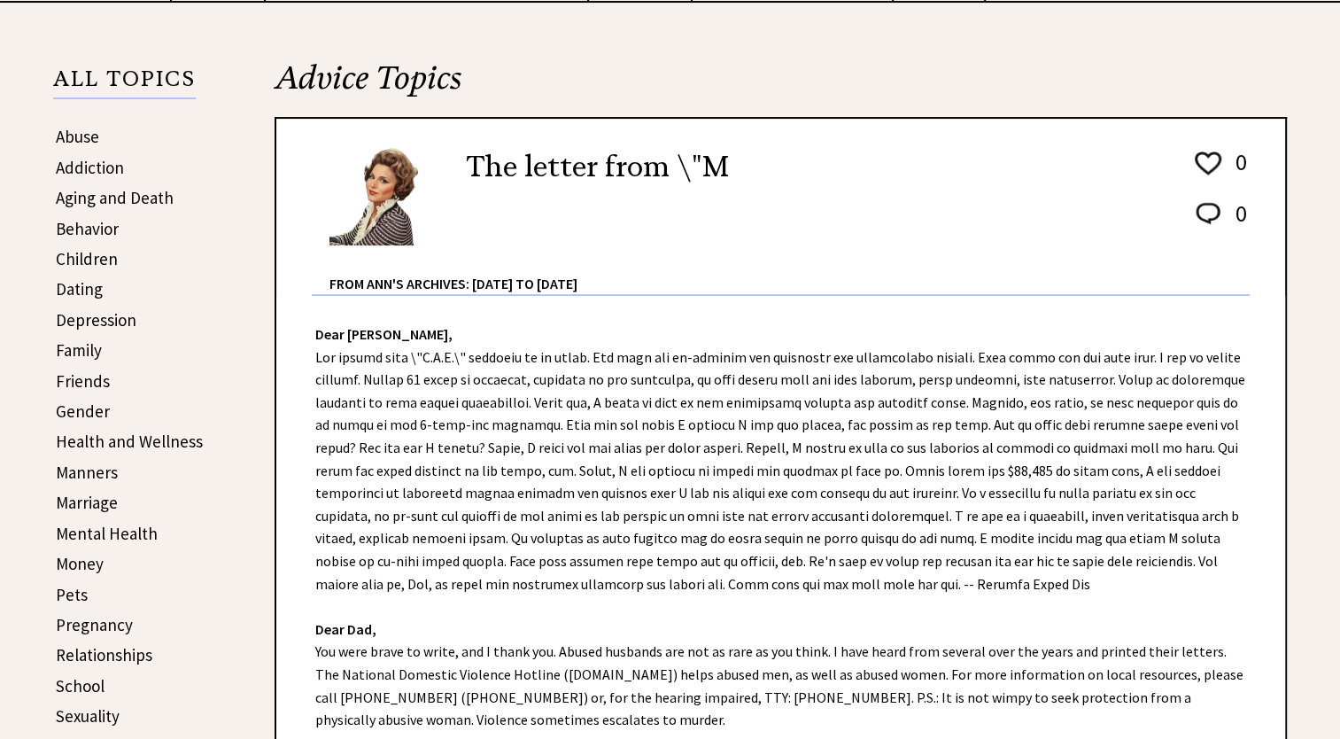
click at [71, 620] on link "Pregnancy" at bounding box center [94, 624] width 77 height 21
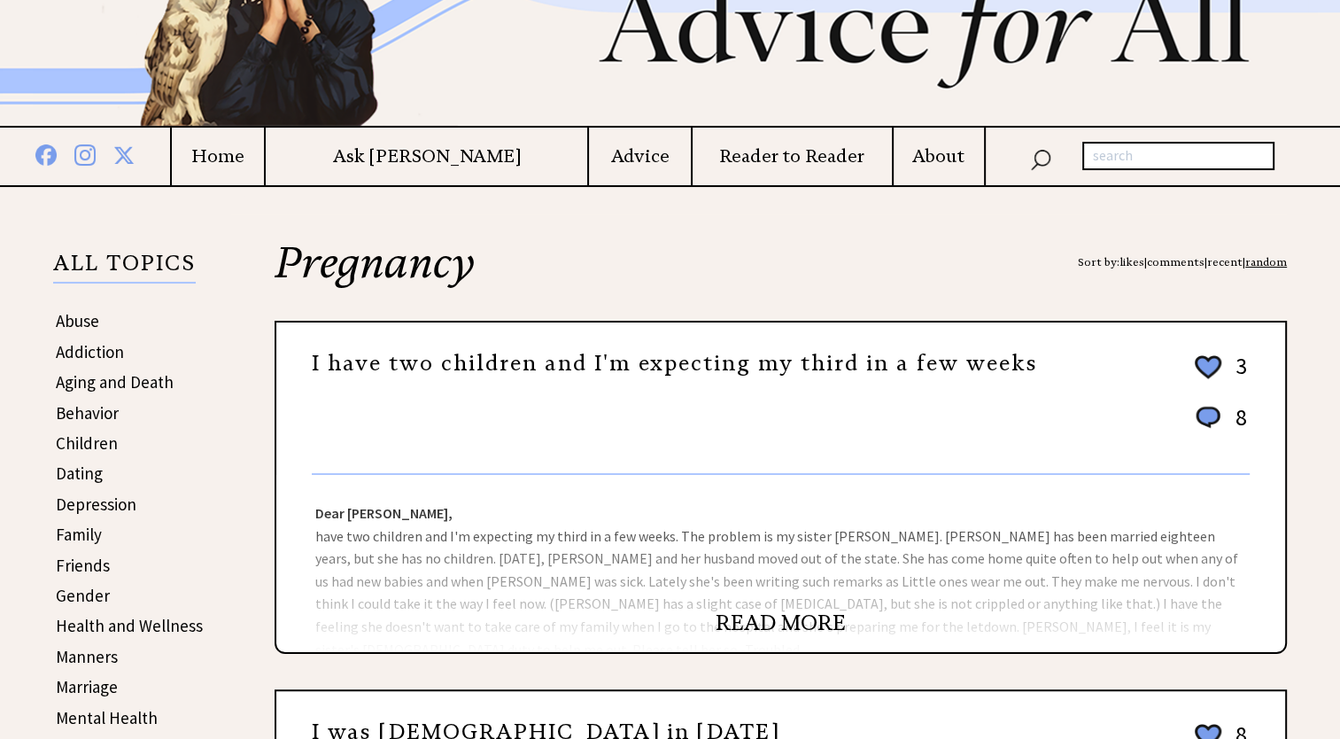
scroll to position [443, 0]
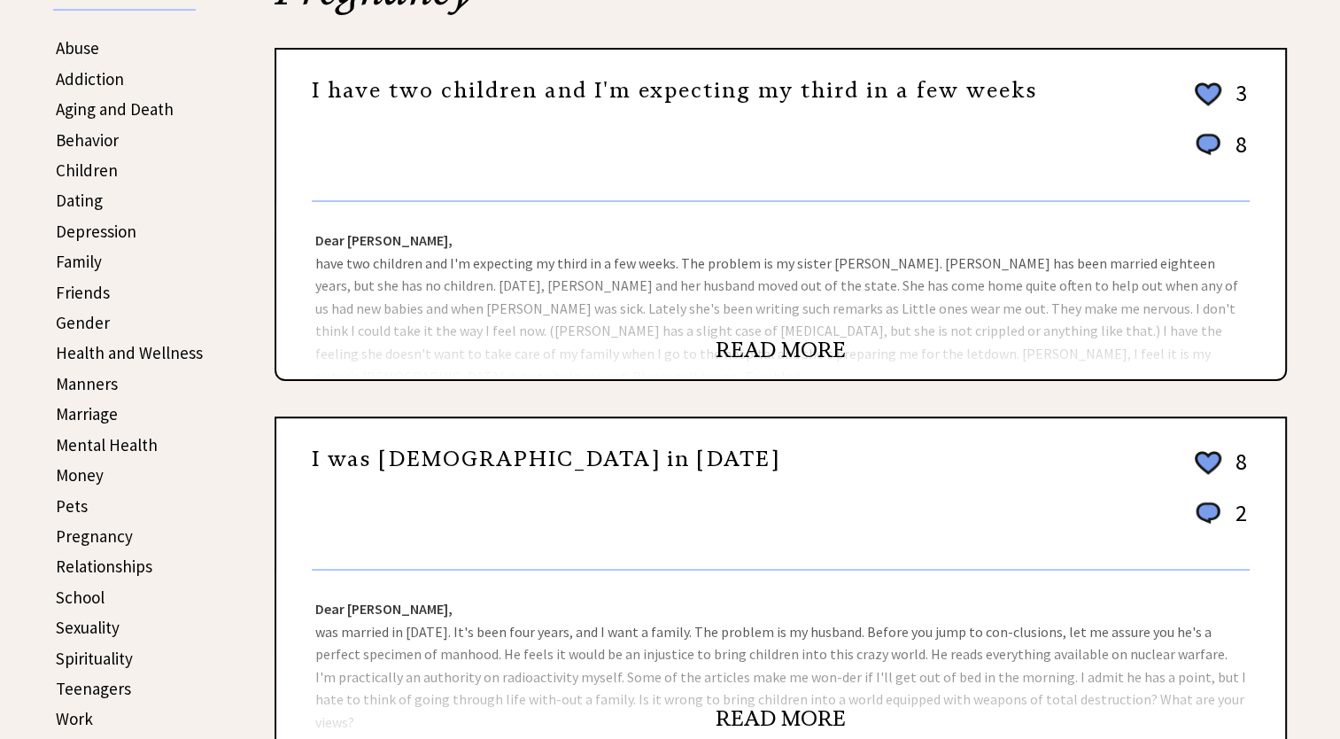
click at [733, 349] on link "READ MORE" at bounding box center [781, 350] width 130 height 27
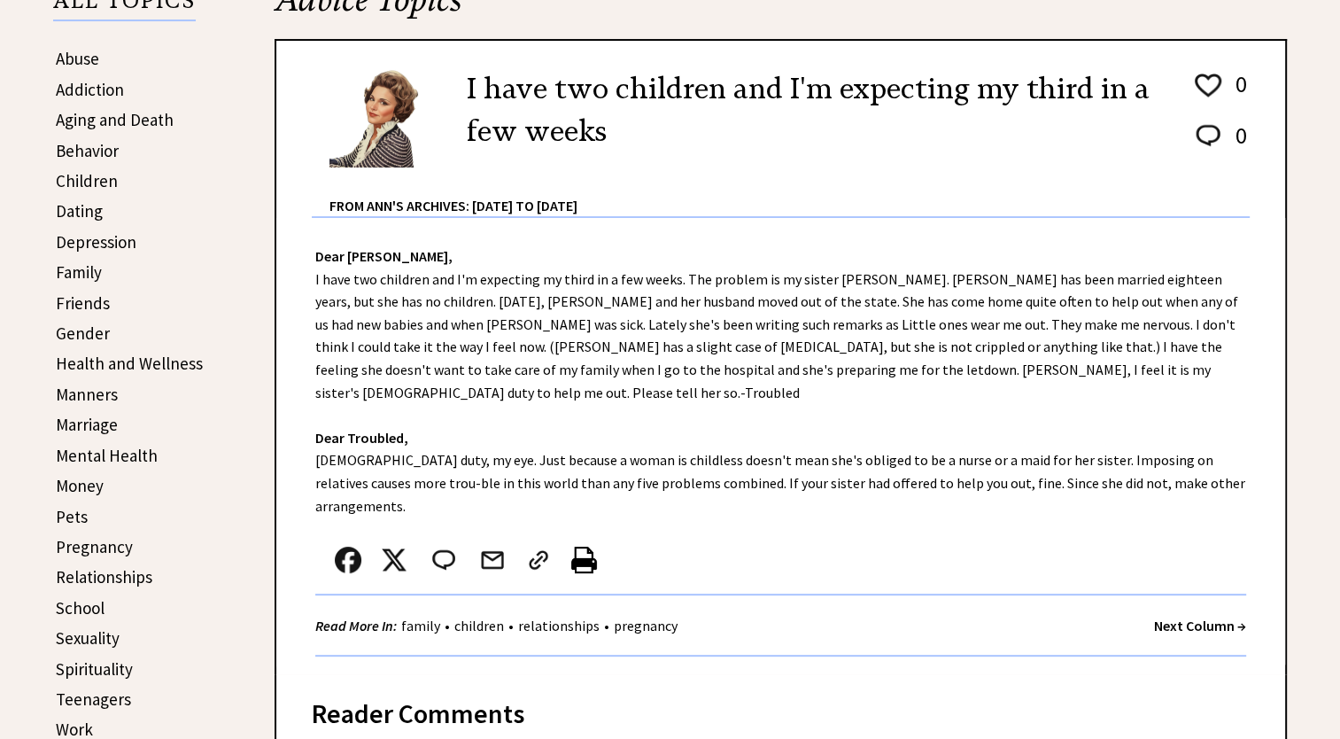
scroll to position [443, 0]
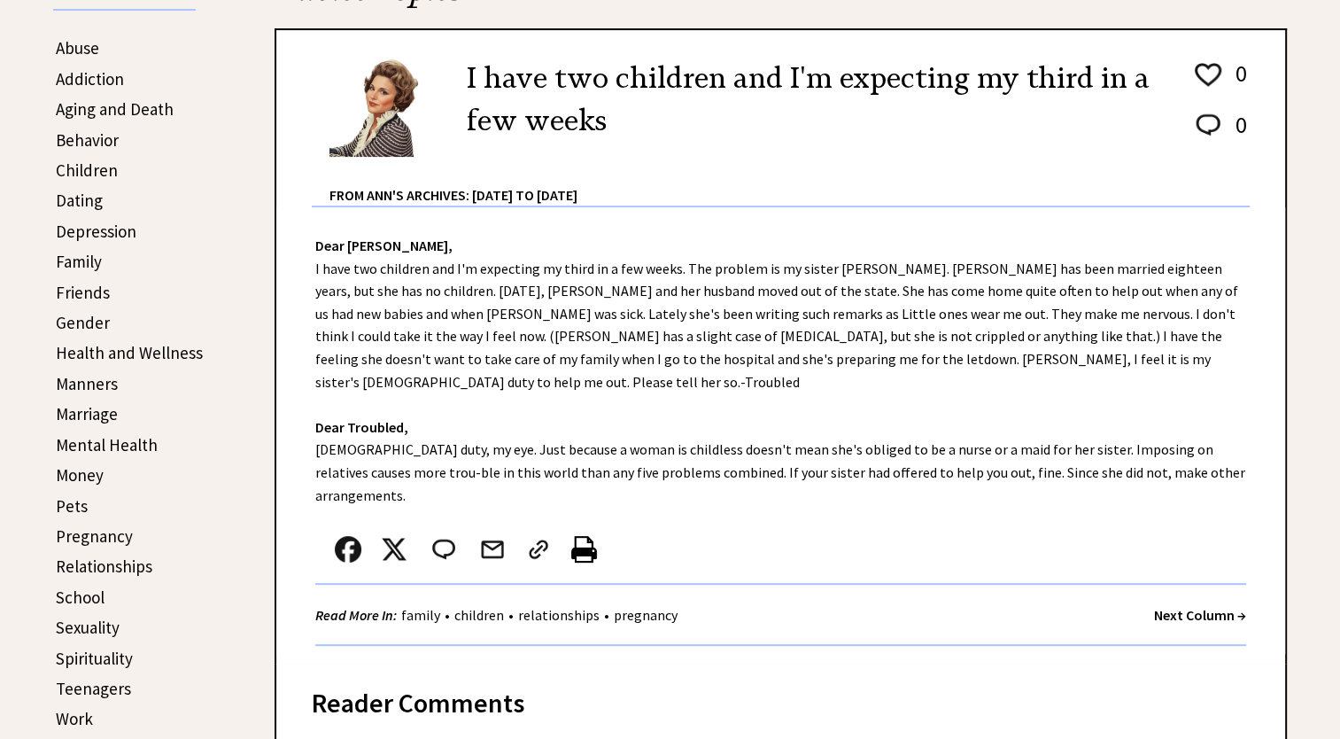
click at [86, 466] on link "Money" at bounding box center [80, 474] width 48 height 21
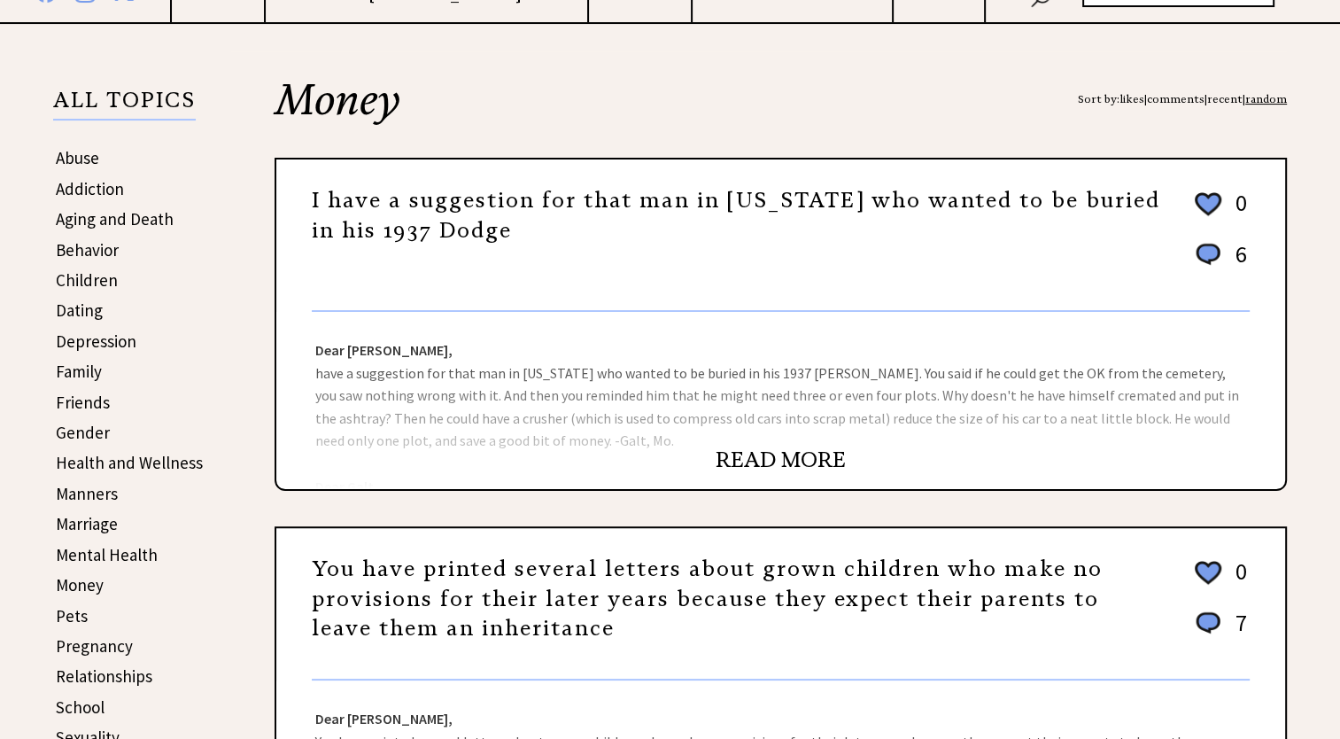
scroll to position [354, 0]
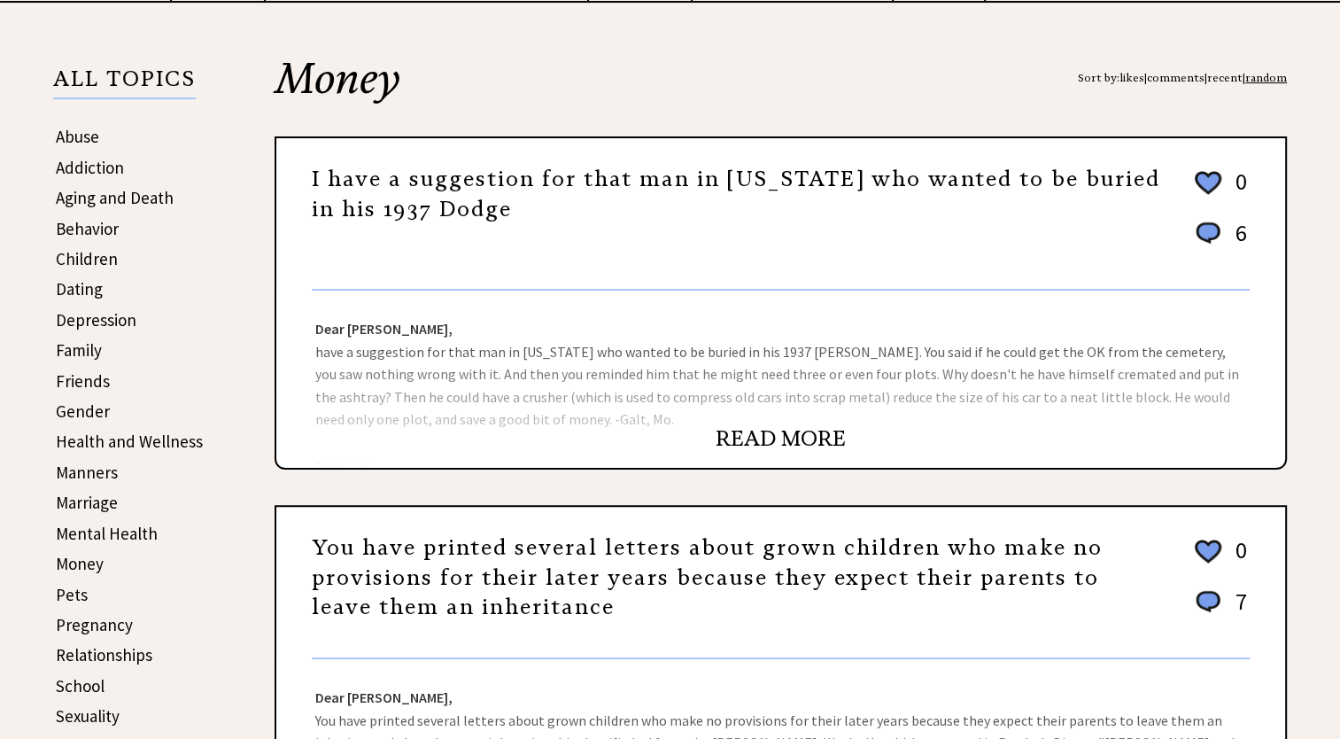
click at [758, 443] on link "READ MORE" at bounding box center [781, 438] width 130 height 27
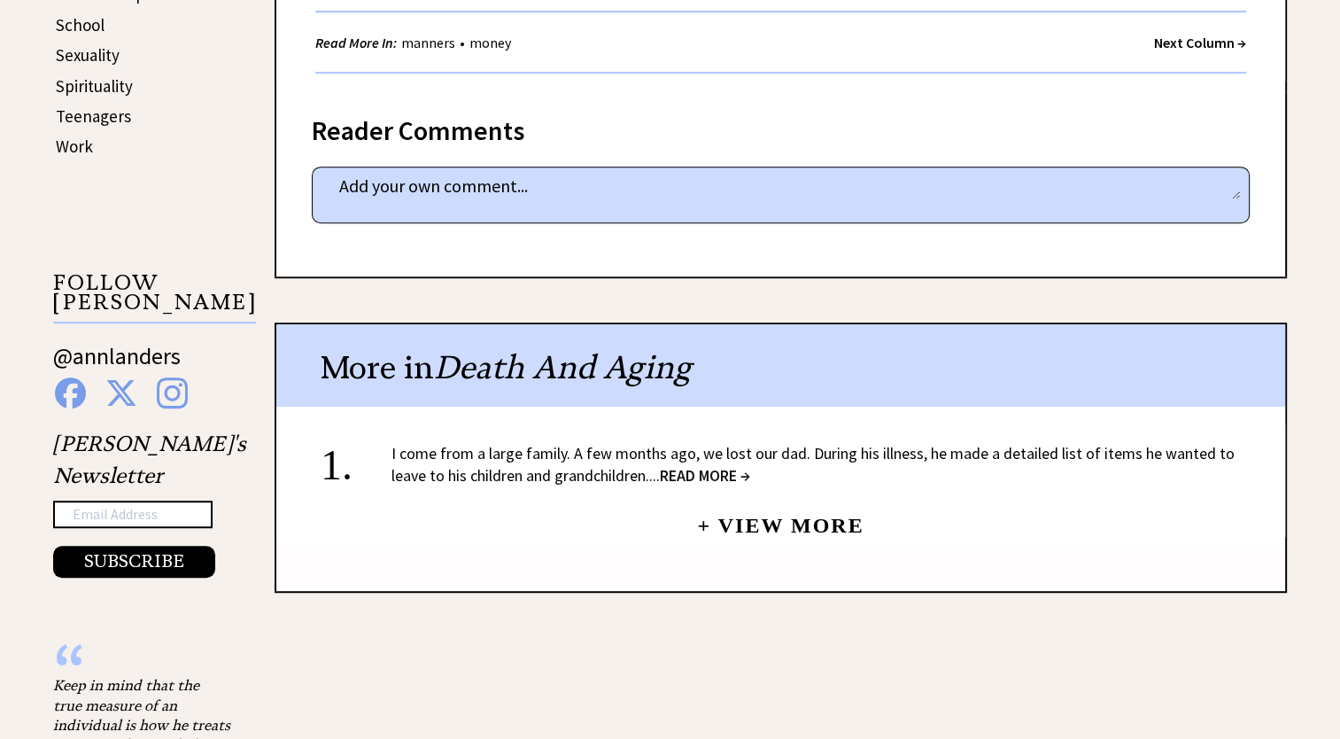
scroll to position [1063, 0]
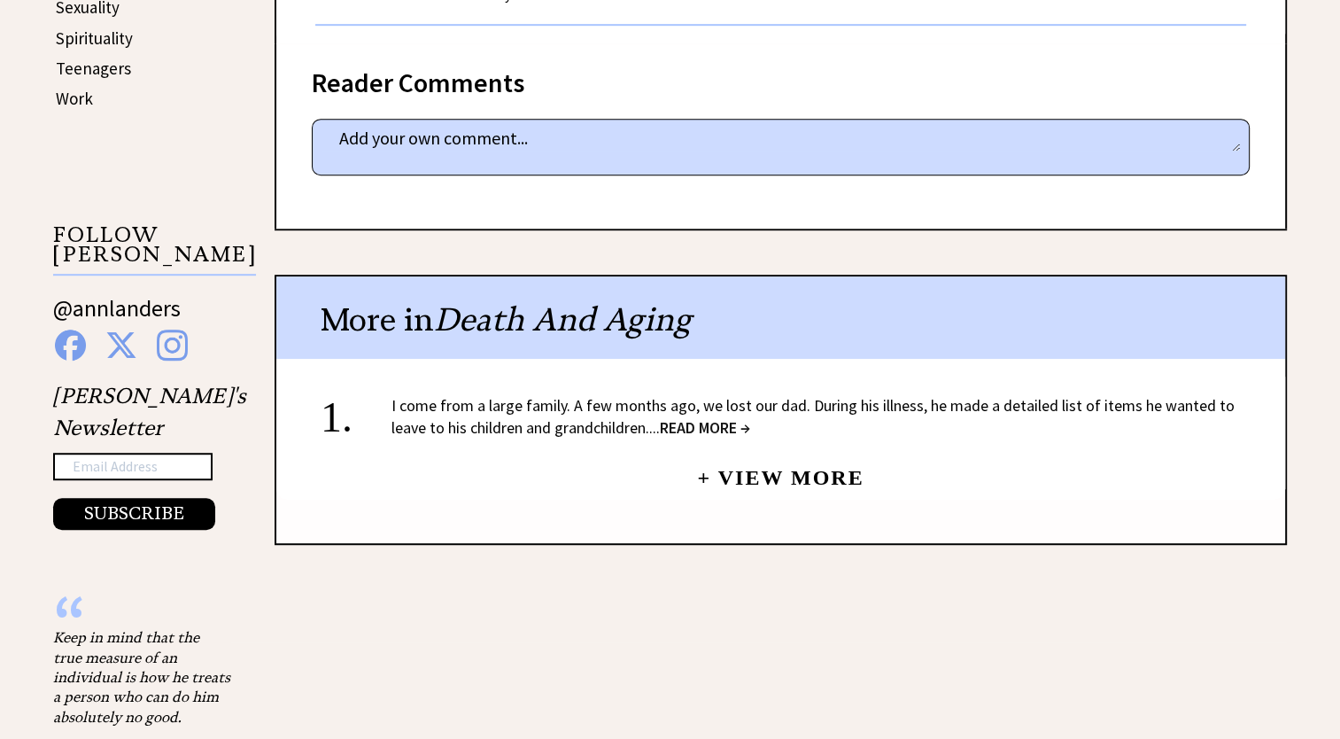
click at [762, 460] on link "+ View More" at bounding box center [780, 470] width 167 height 38
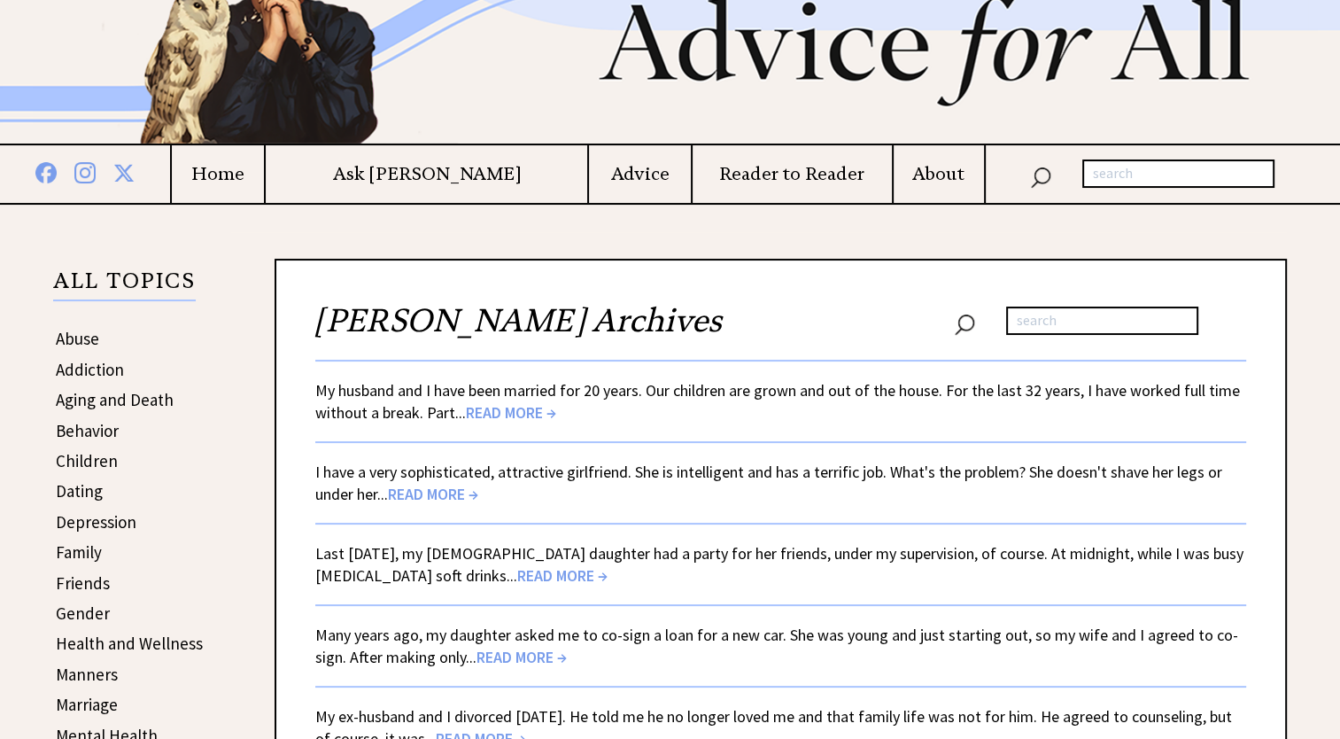
scroll to position [177, 0]
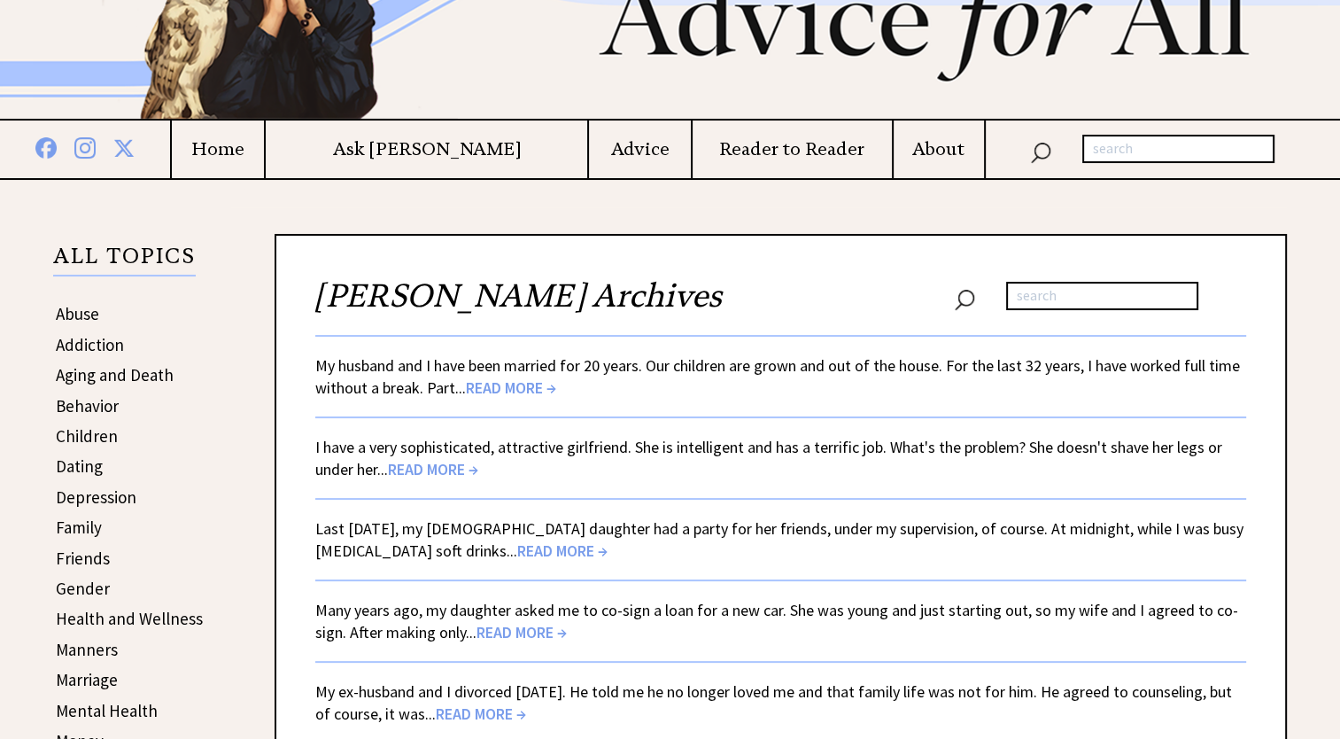
click at [709, 452] on link "I have a very sophisticated, attractive girlfriend. She is intelligent and has …" at bounding box center [768, 458] width 907 height 43
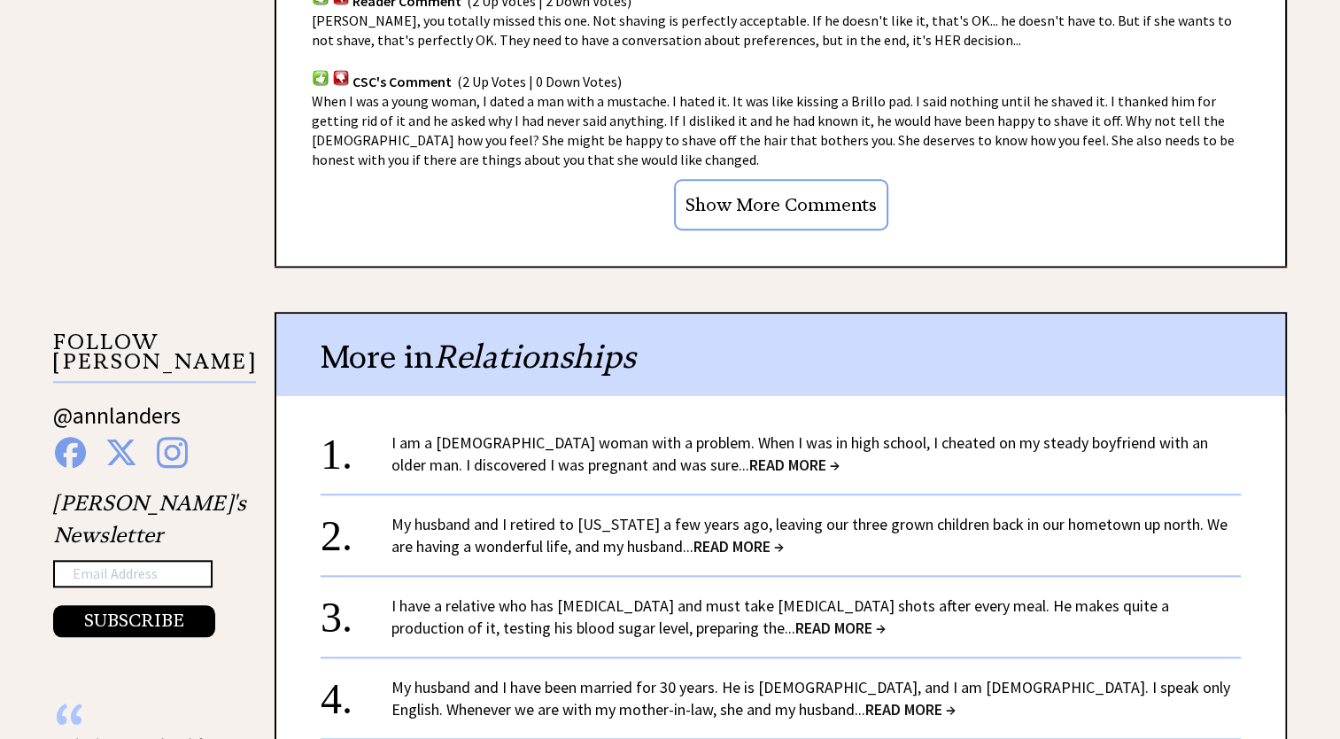
scroll to position [1506, 0]
click at [749, 454] on span "READ MORE →" at bounding box center [794, 464] width 90 height 20
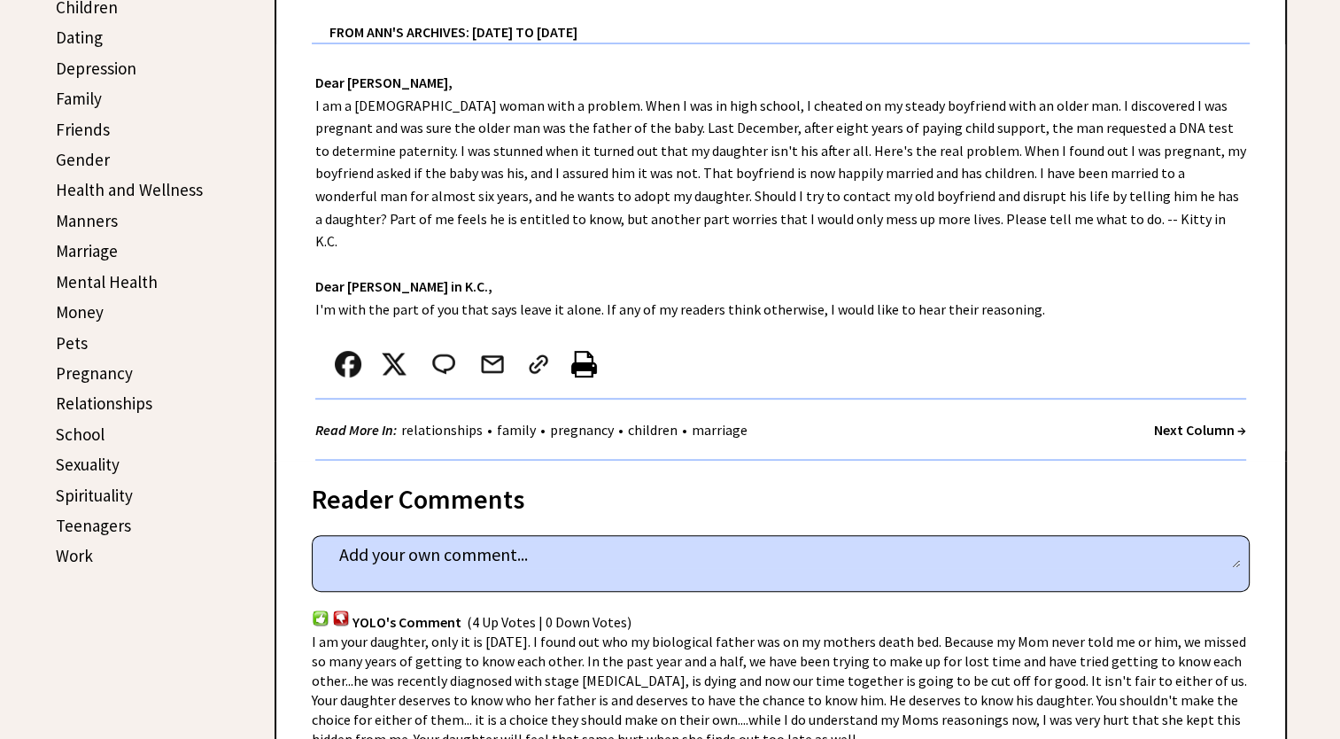
scroll to position [531, 0]
